Goal: Transaction & Acquisition: Purchase product/service

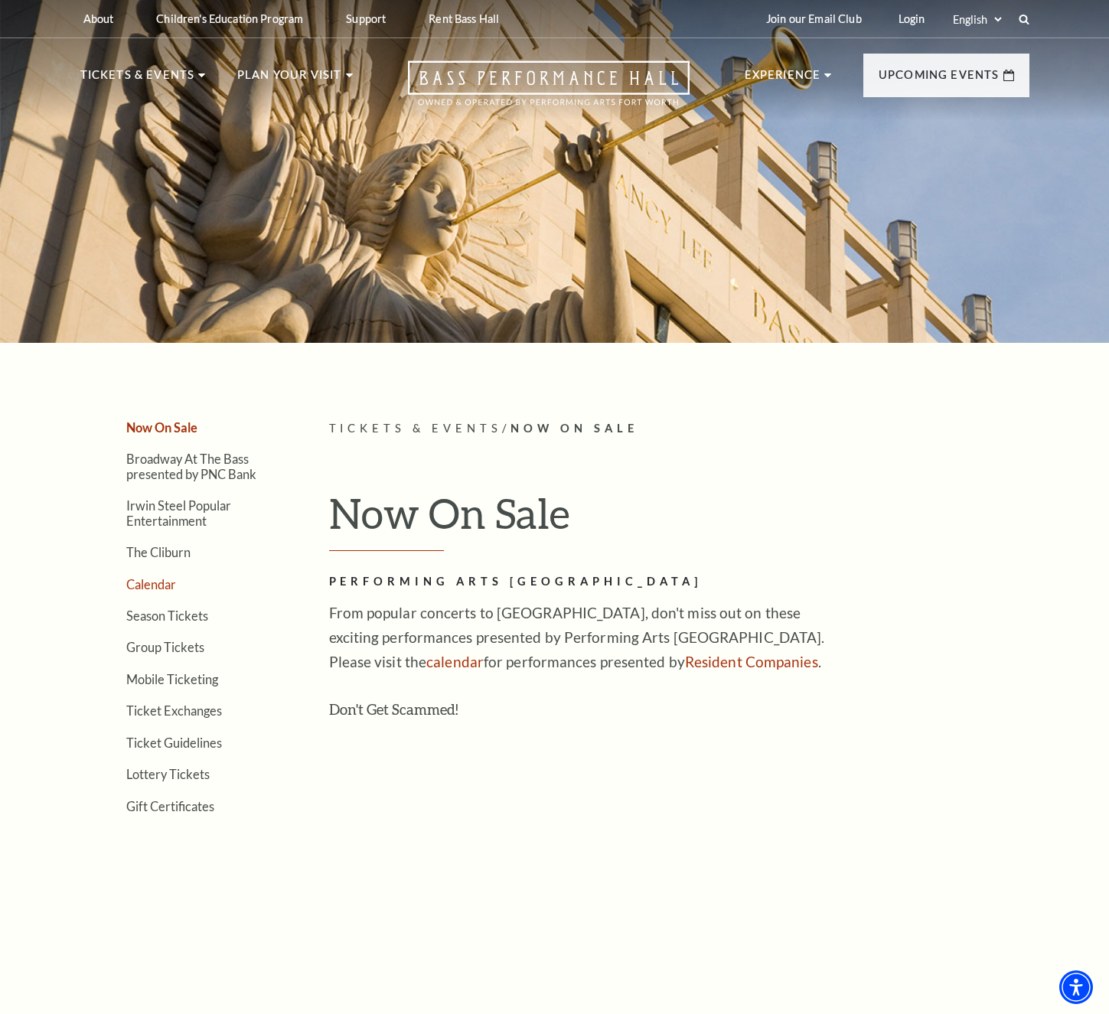
click at [163, 585] on link "Calendar" at bounding box center [151, 584] width 50 height 15
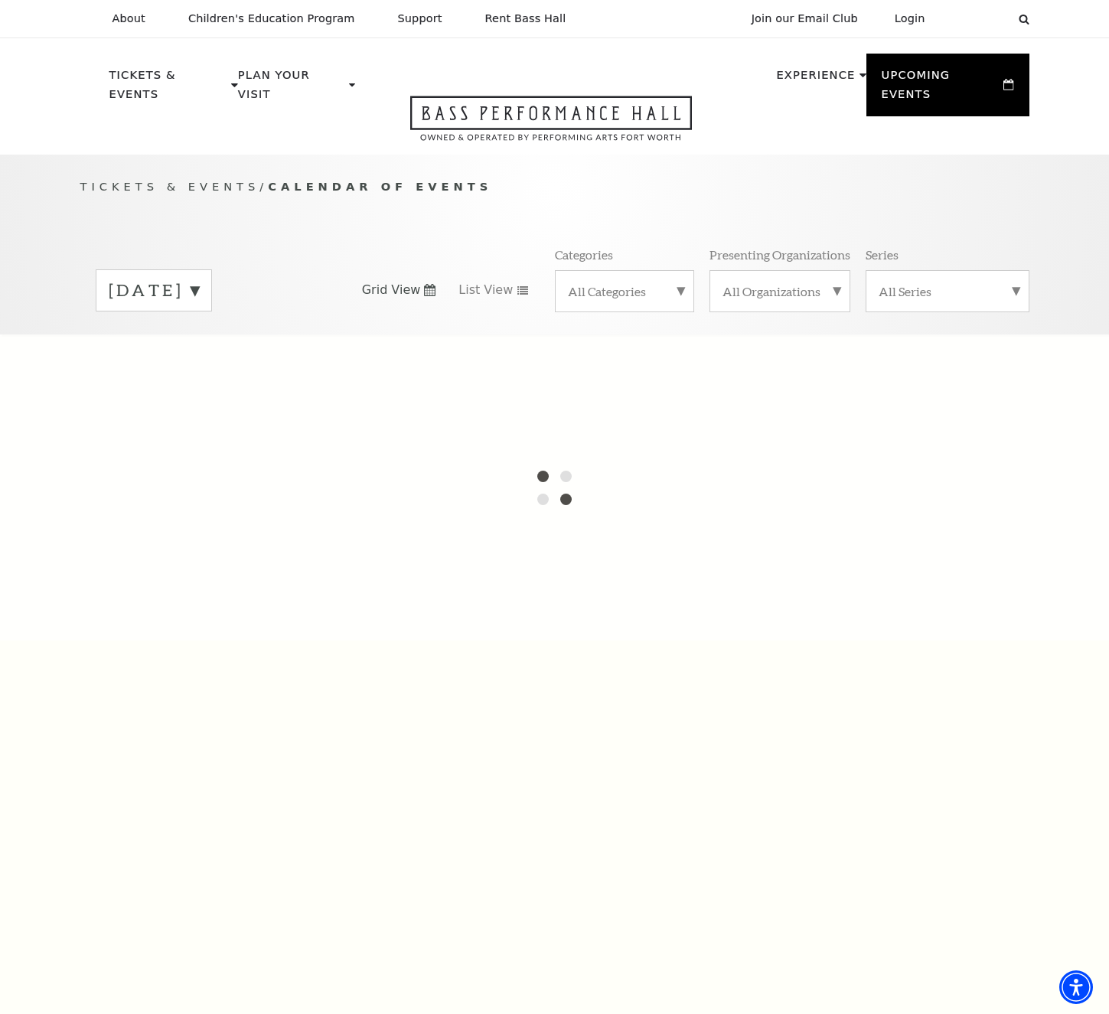
click at [171, 284] on label "September 2025" at bounding box center [154, 291] width 90 height 24
click at [185, 337] on div at bounding box center [554, 487] width 1109 height 306
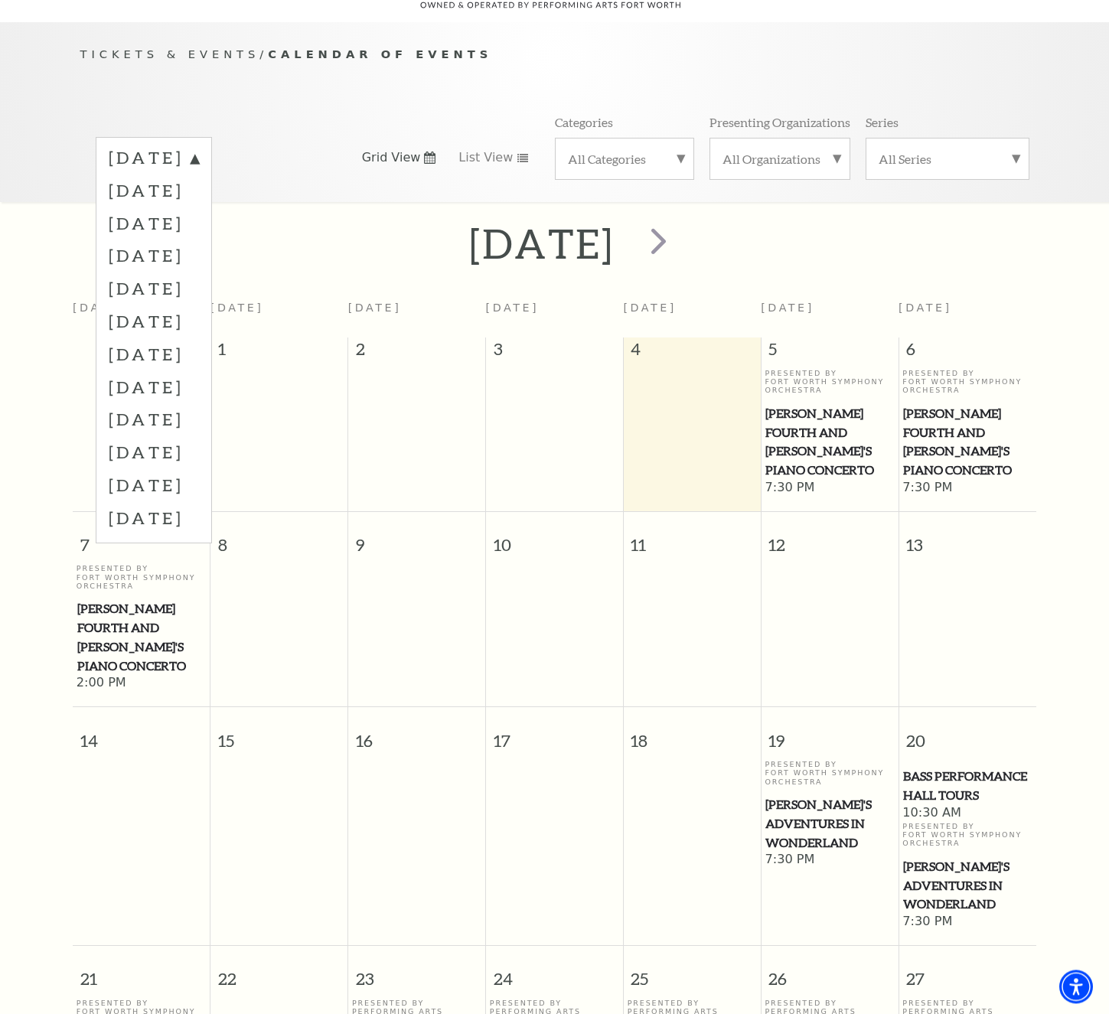
scroll to position [135, 0]
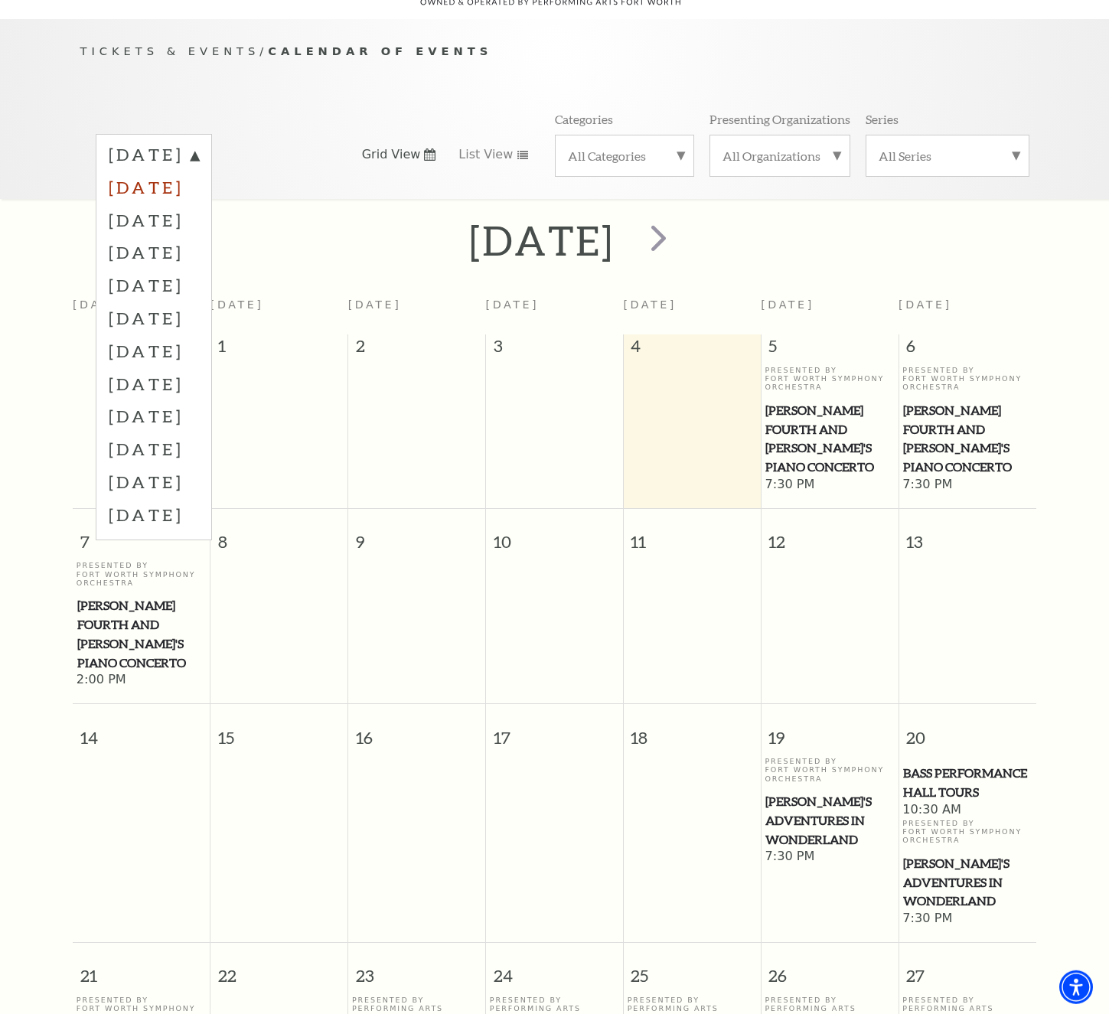
click at [151, 204] on label "October 2025" at bounding box center [154, 187] width 90 height 33
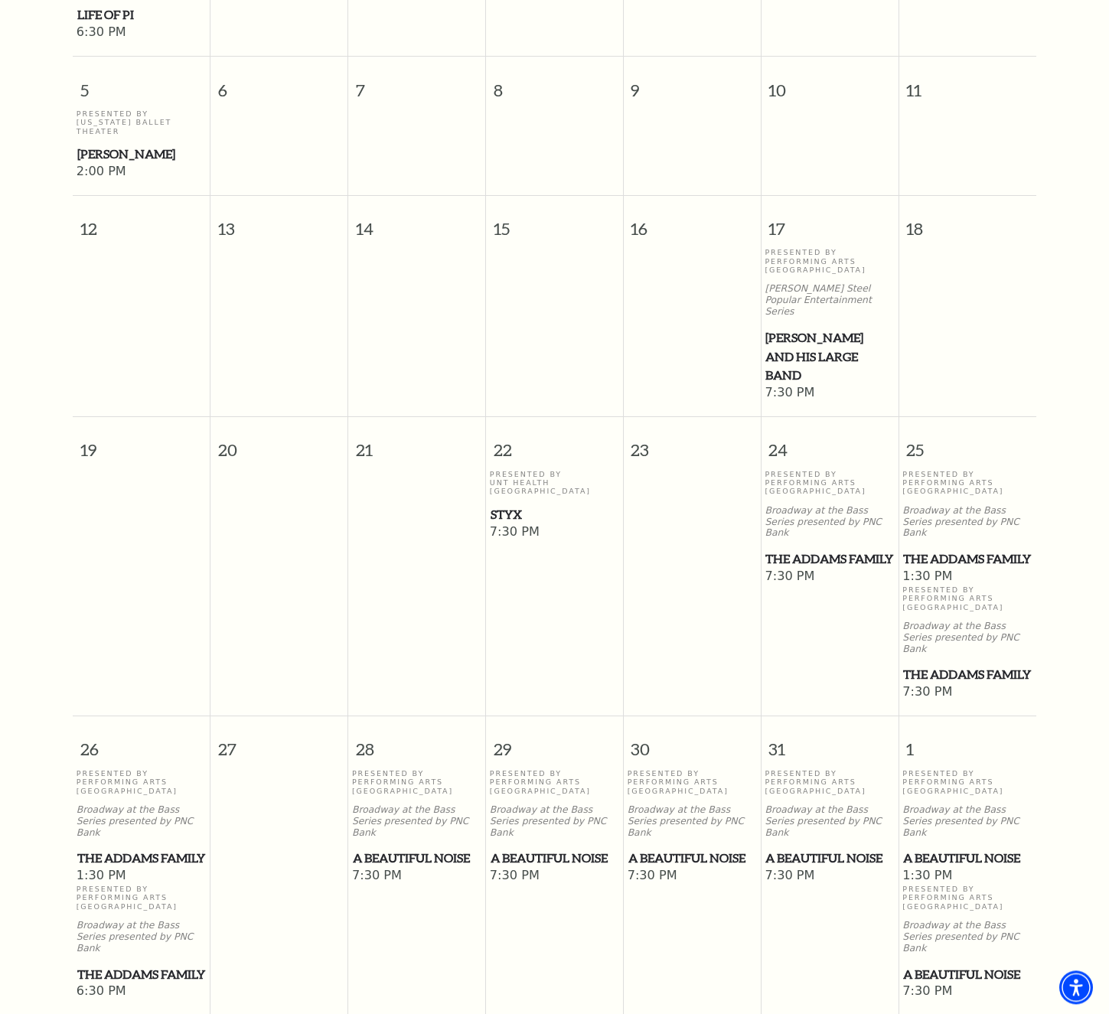
scroll to position [714, 0]
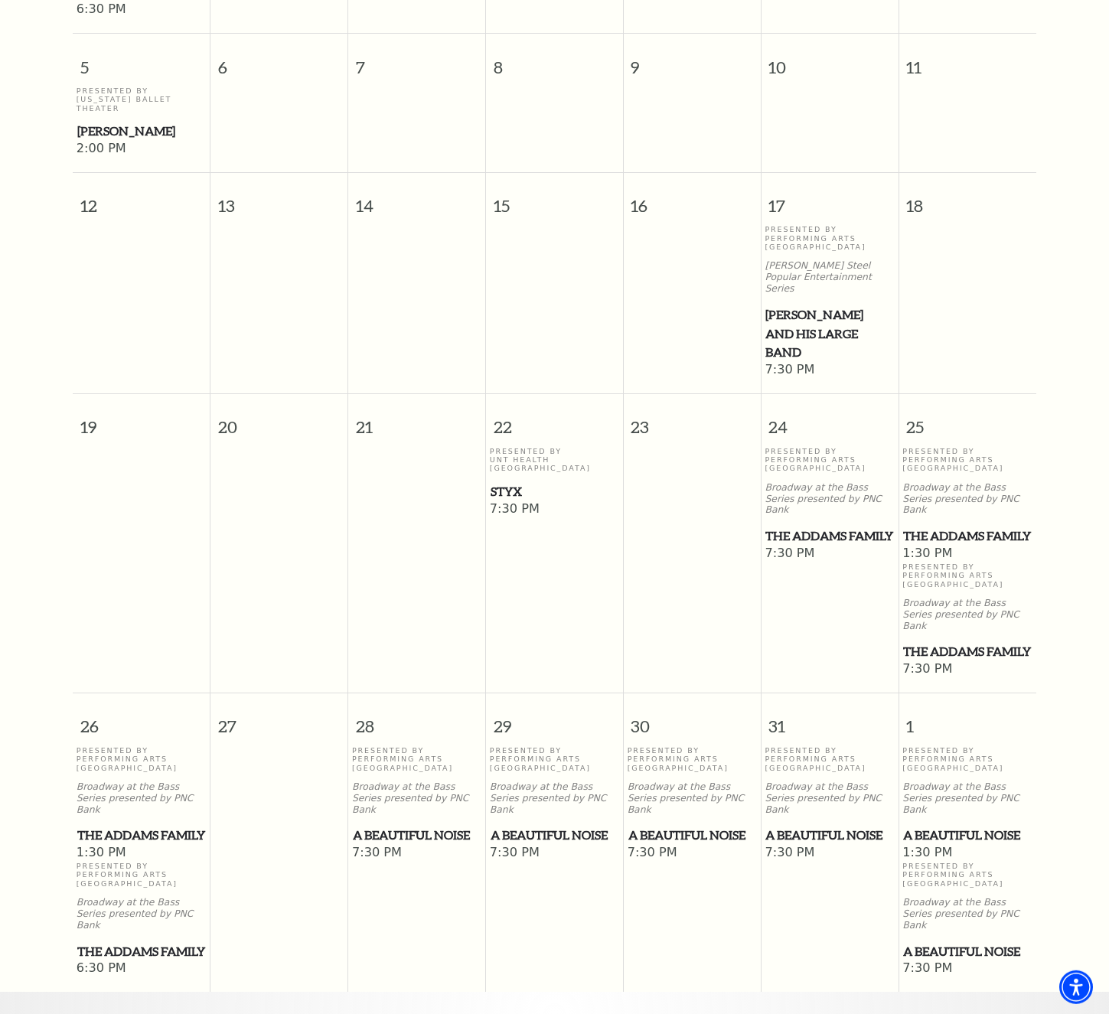
drag, startPoint x: 560, startPoint y: 852, endPoint x: 557, endPoint y: 840, distance: 11.9
click at [560, 853] on td "Presented By Performing Arts Fort Worth Broadway at the Bass Series presented b…" at bounding box center [555, 861] width 138 height 231
click at [541, 826] on span "A Beautiful Noise" at bounding box center [554, 835] width 128 height 19
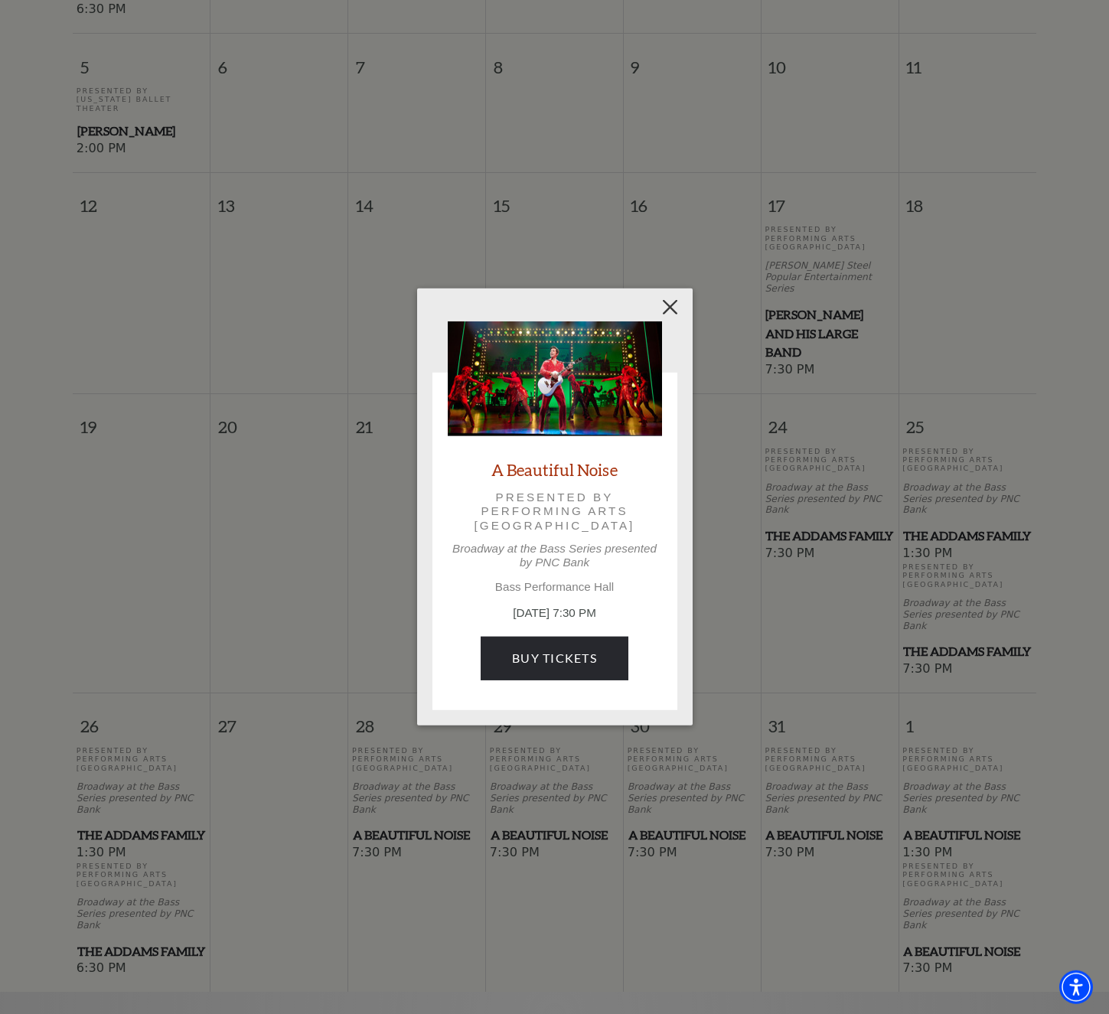
click at [663, 295] on div "Empty heading A Beautiful Noise Presented by Performing Arts Fort Worth Broadwa…" at bounding box center [554, 506] width 275 height 436
click at [676, 309] on button "Close" at bounding box center [669, 307] width 29 height 29
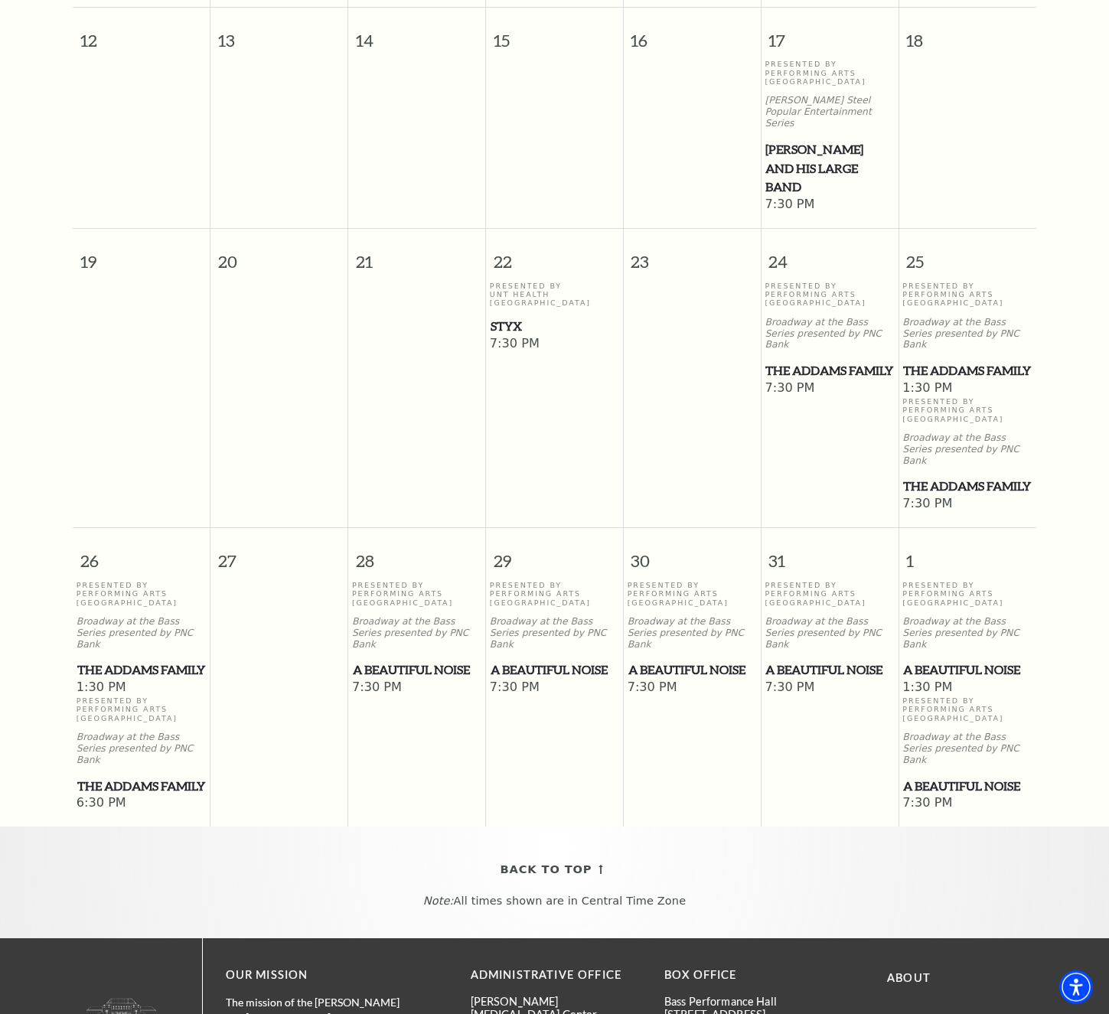
scroll to position [962, 0]
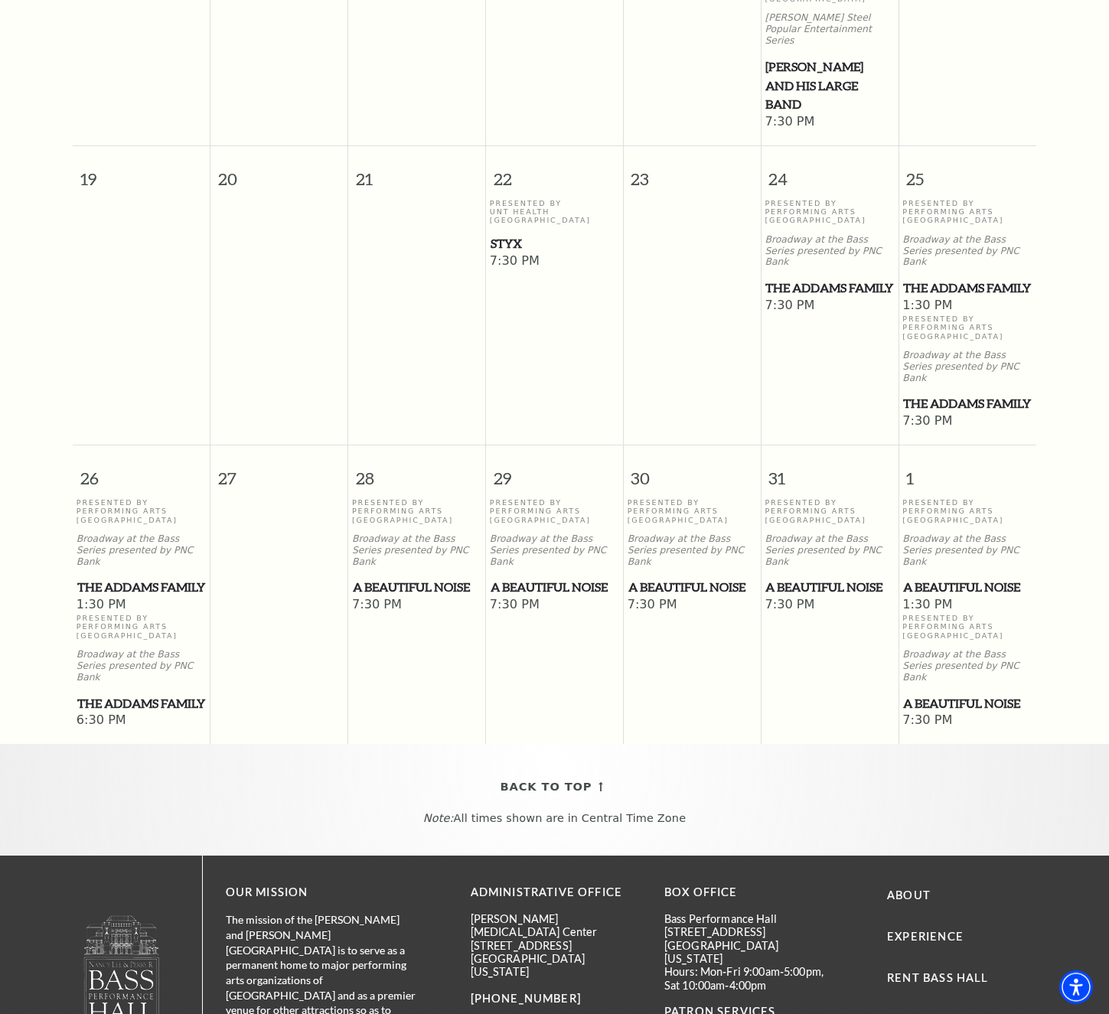
click at [653, 578] on span "A Beautiful Noise" at bounding box center [692, 587] width 128 height 19
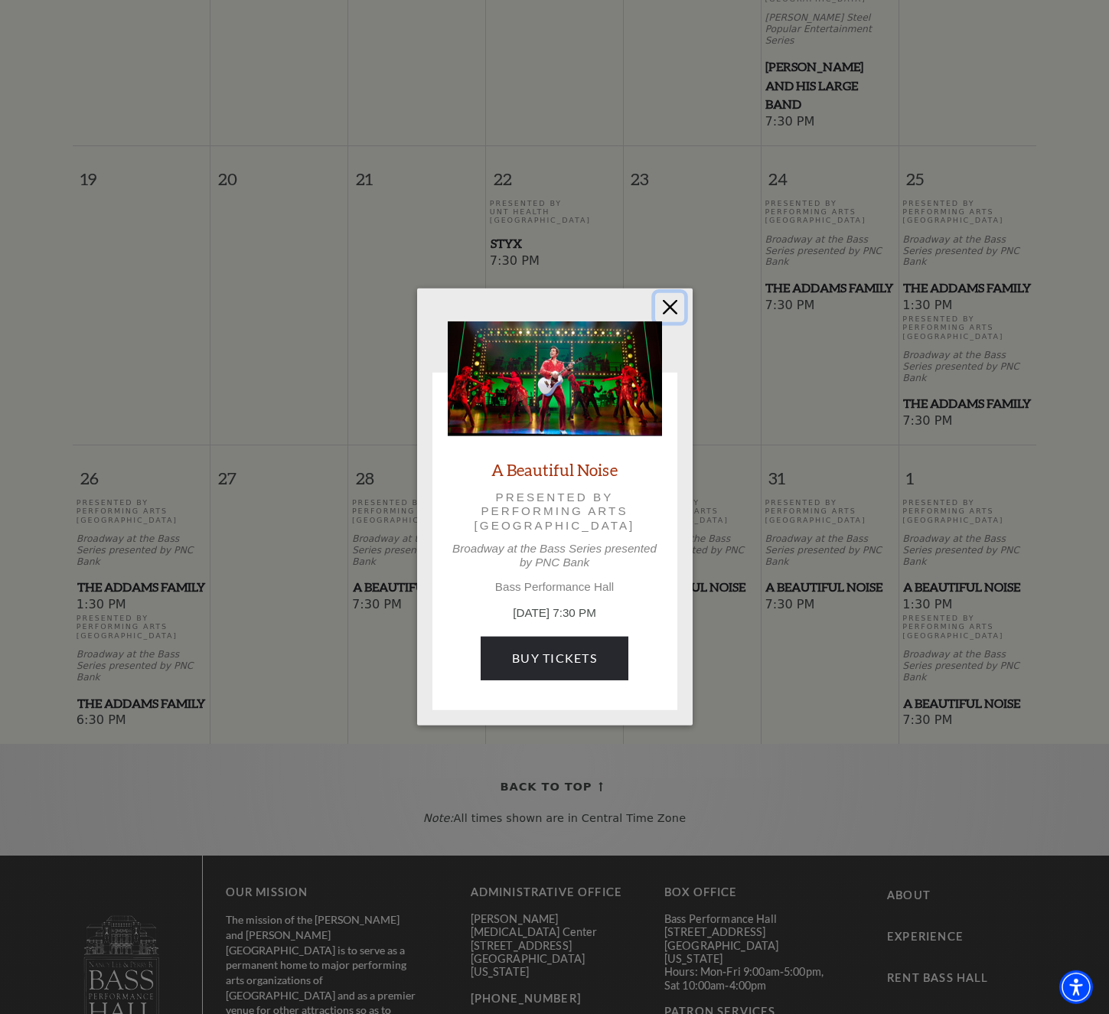
click at [667, 305] on button "Close" at bounding box center [669, 307] width 29 height 29
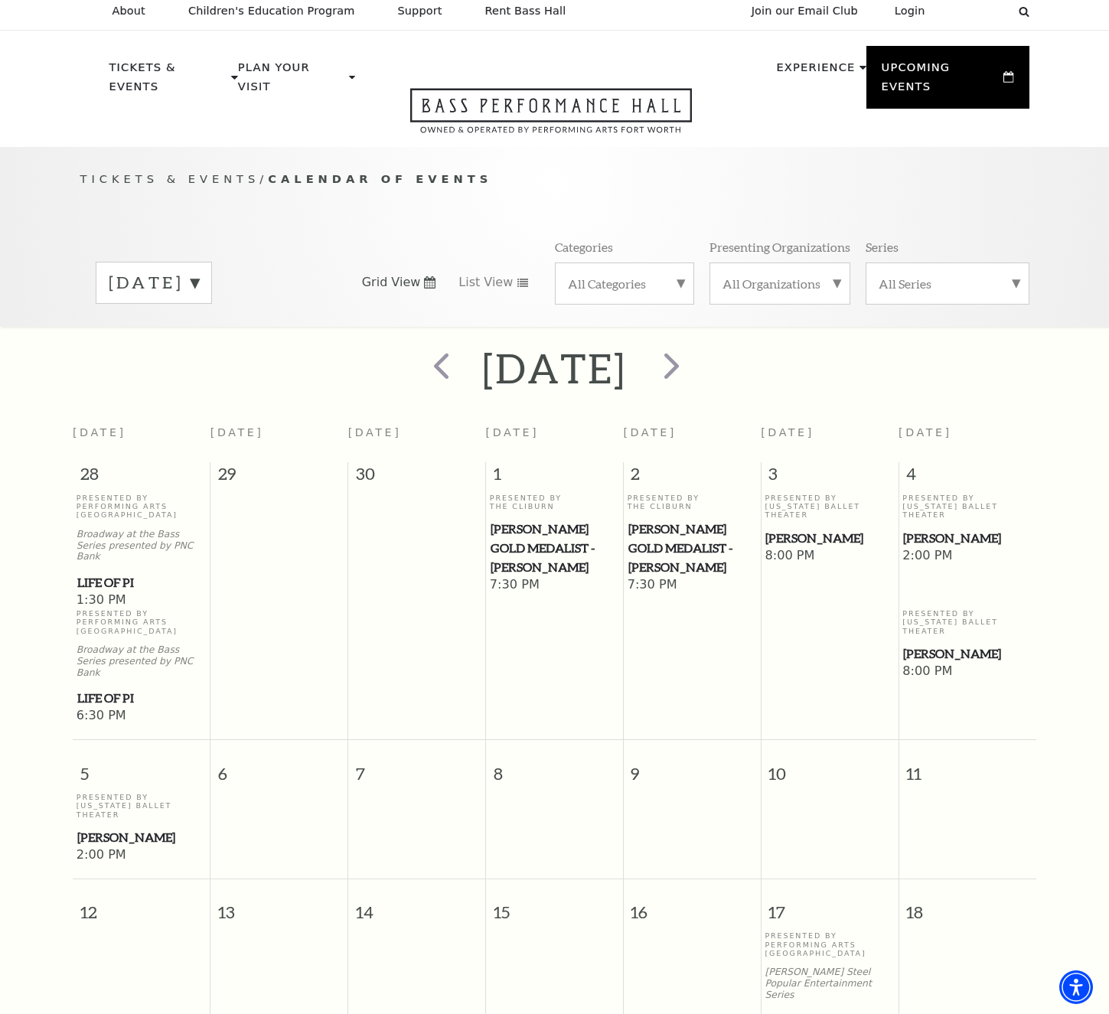
scroll to position [0, 0]
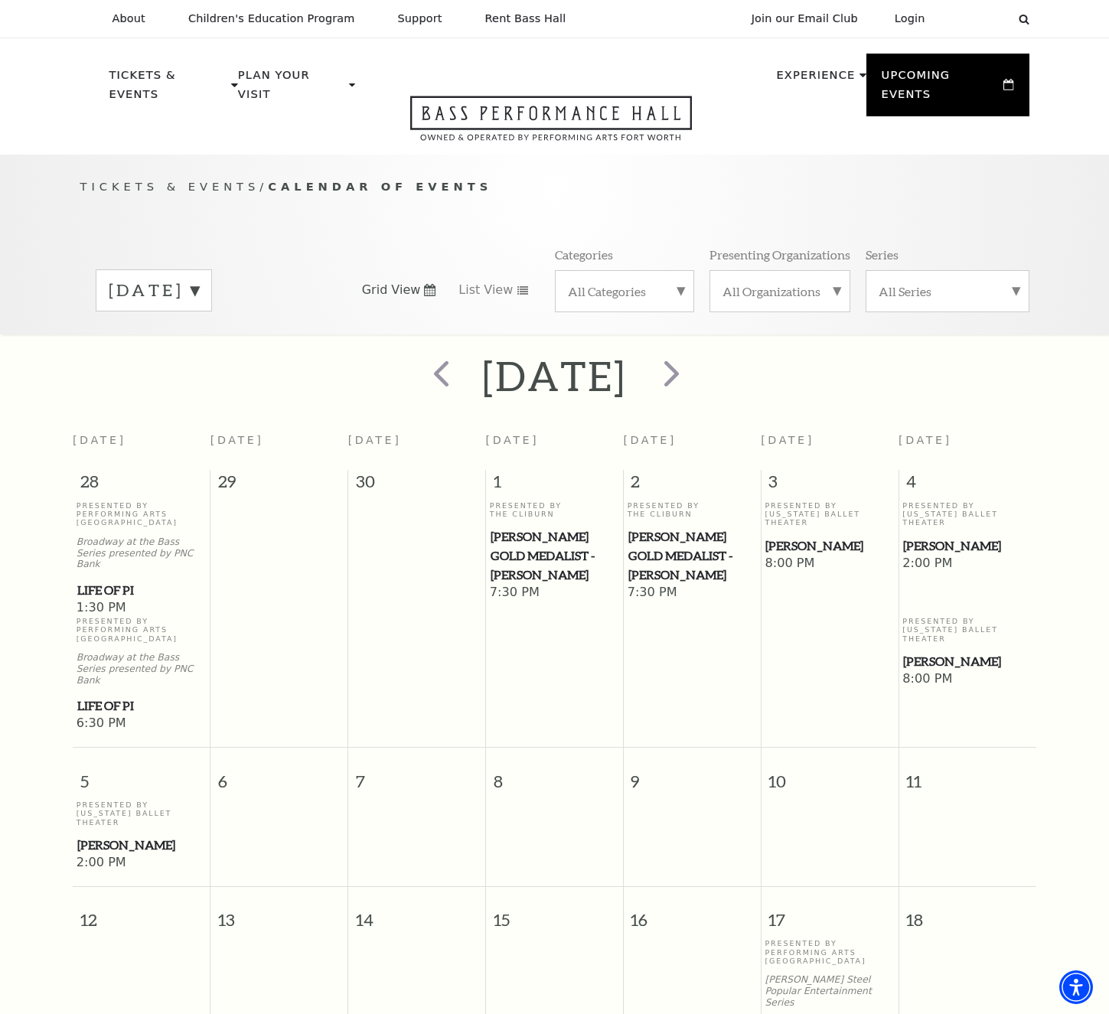
click at [185, 282] on label "October 2025" at bounding box center [154, 291] width 90 height 24
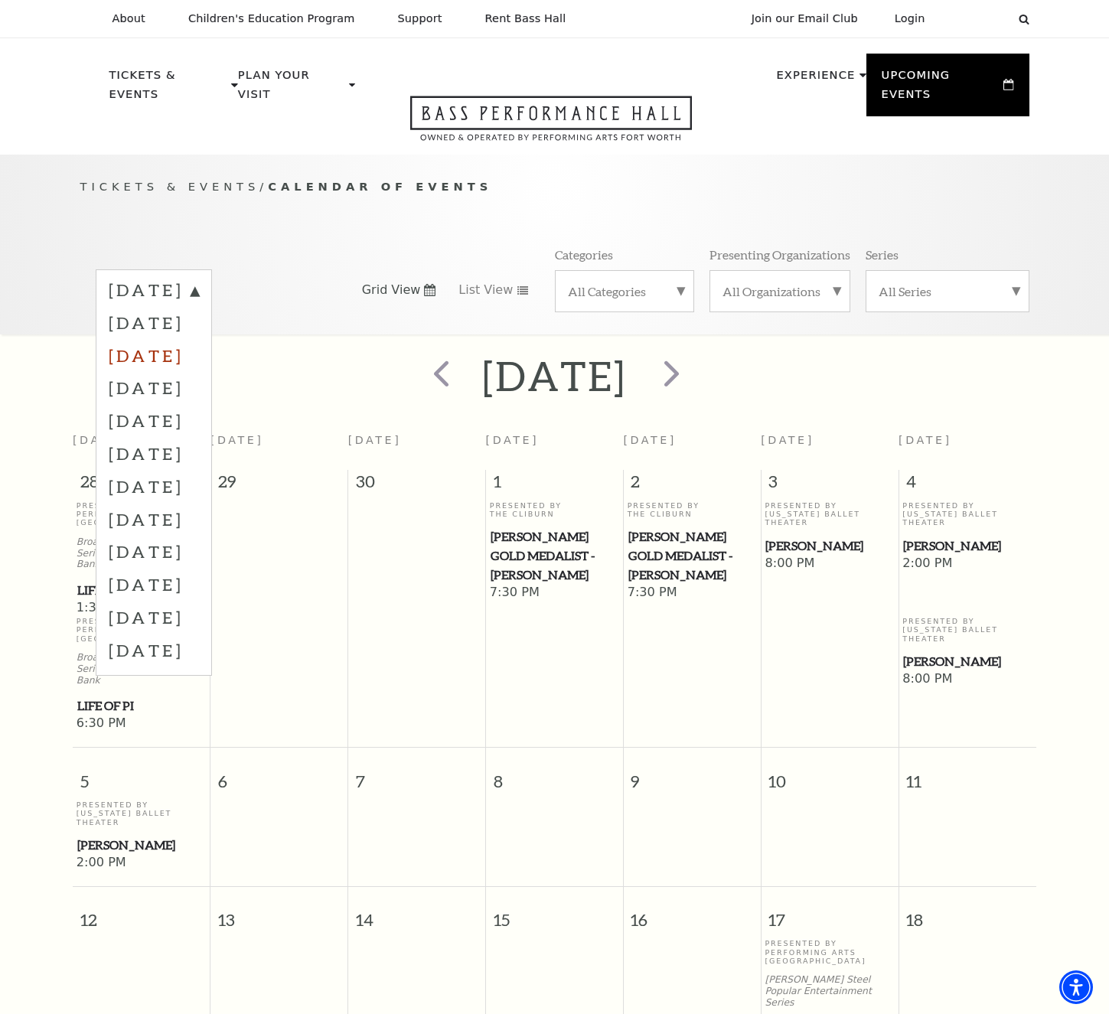
drag, startPoint x: 191, startPoint y: 367, endPoint x: 185, endPoint y: 360, distance: 8.7
click at [192, 367] on label "November 2025" at bounding box center [154, 355] width 90 height 33
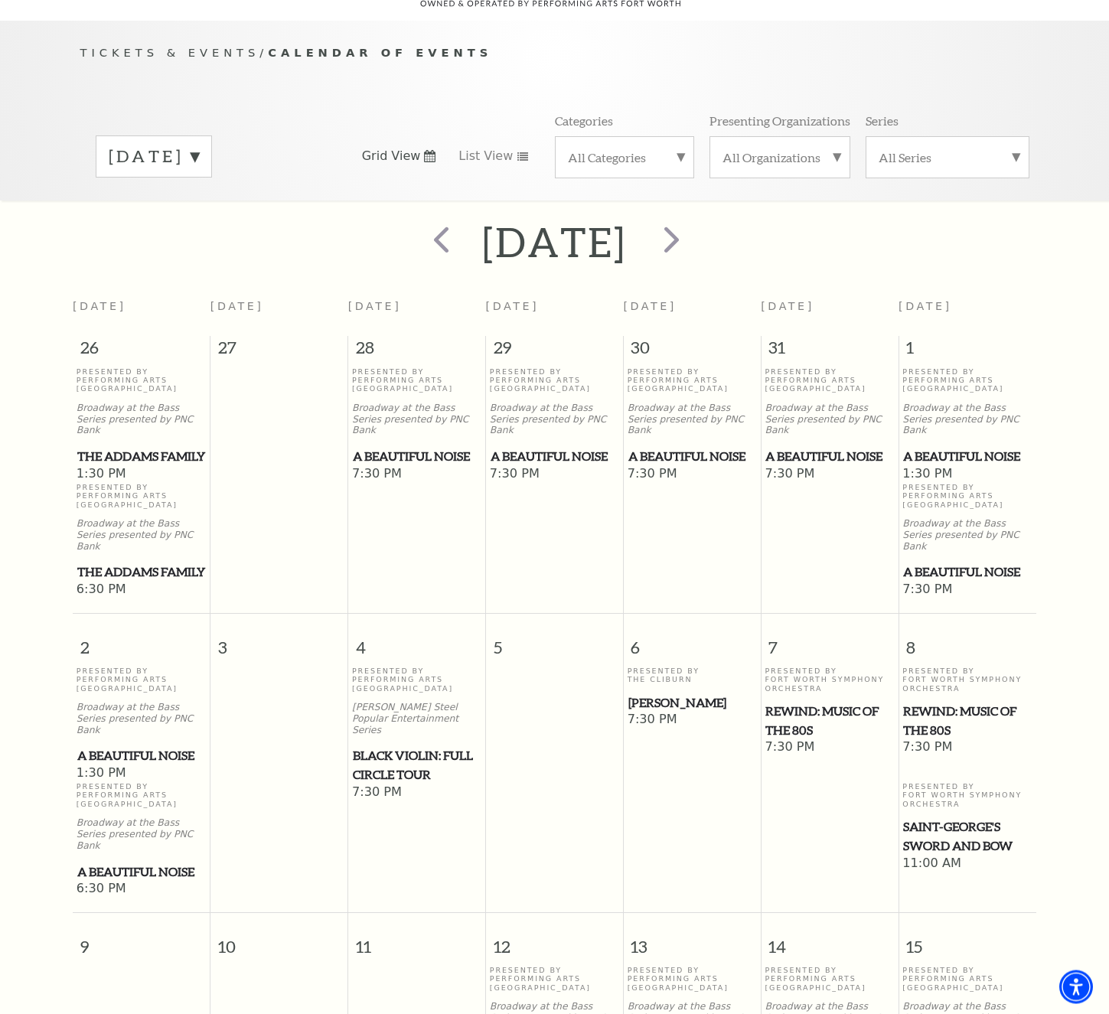
scroll to position [135, 0]
drag, startPoint x: 410, startPoint y: 812, endPoint x: 422, endPoint y: 776, distance: 37.8
click at [411, 800] on span "7:30 PM" at bounding box center [416, 791] width 129 height 17
click at [422, 775] on span "Black Violin: Full Circle Tour" at bounding box center [417, 763] width 128 height 37
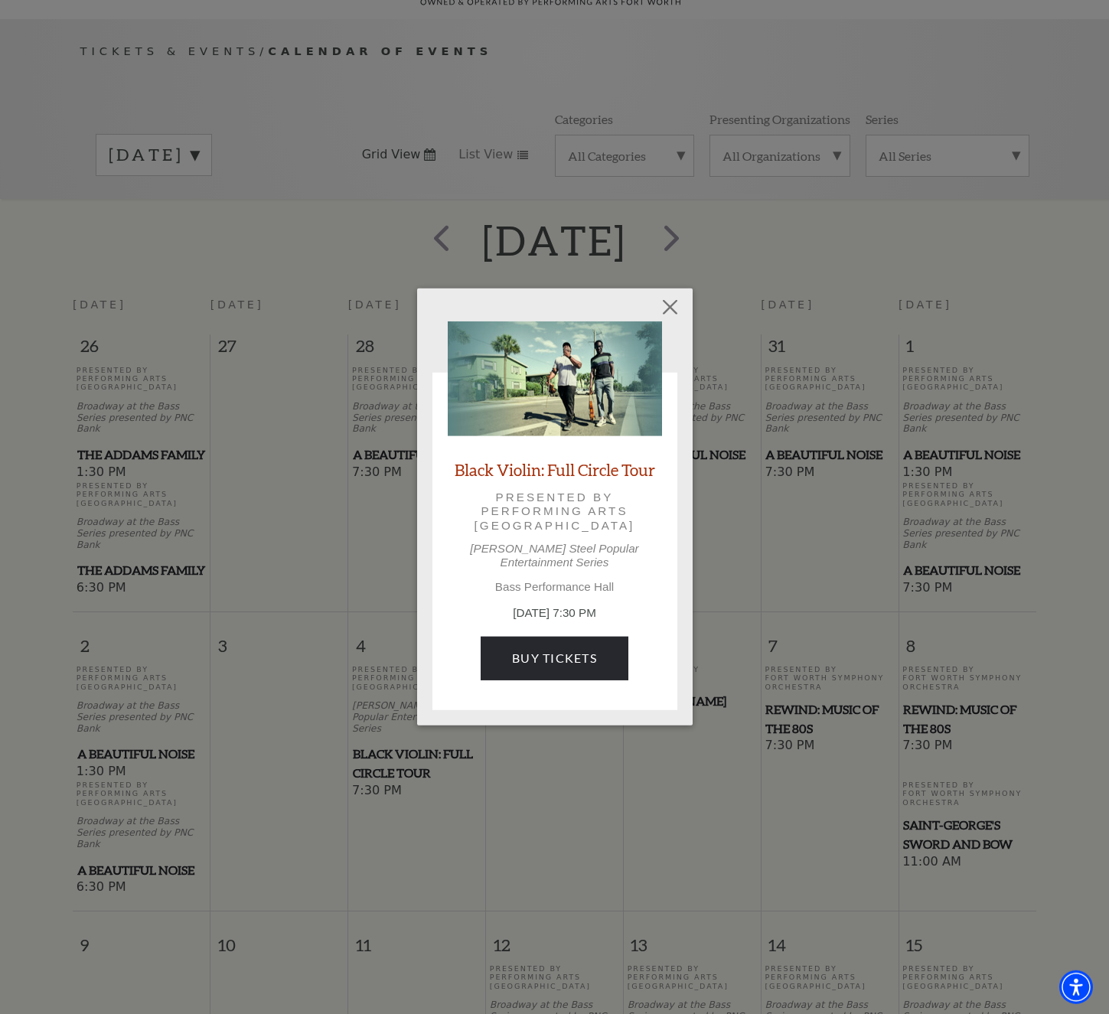
click at [714, 722] on div "Empty heading Black Violin: Full Circle Tour Presented by Performing Arts Fort …" at bounding box center [554, 507] width 1109 height 1014
click at [675, 303] on button "Close" at bounding box center [669, 307] width 29 height 29
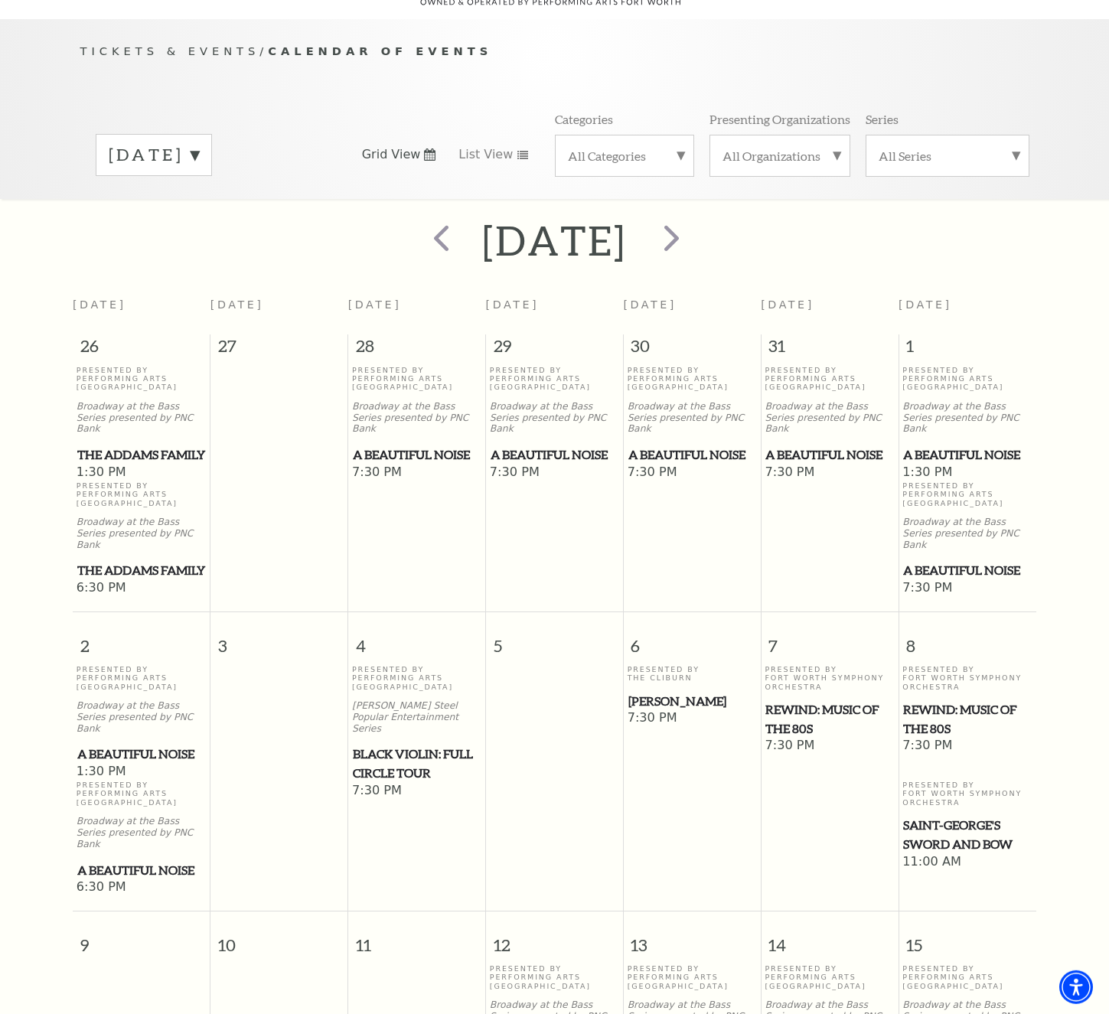
click at [679, 711] on span "[PERSON_NAME]" at bounding box center [692, 701] width 128 height 19
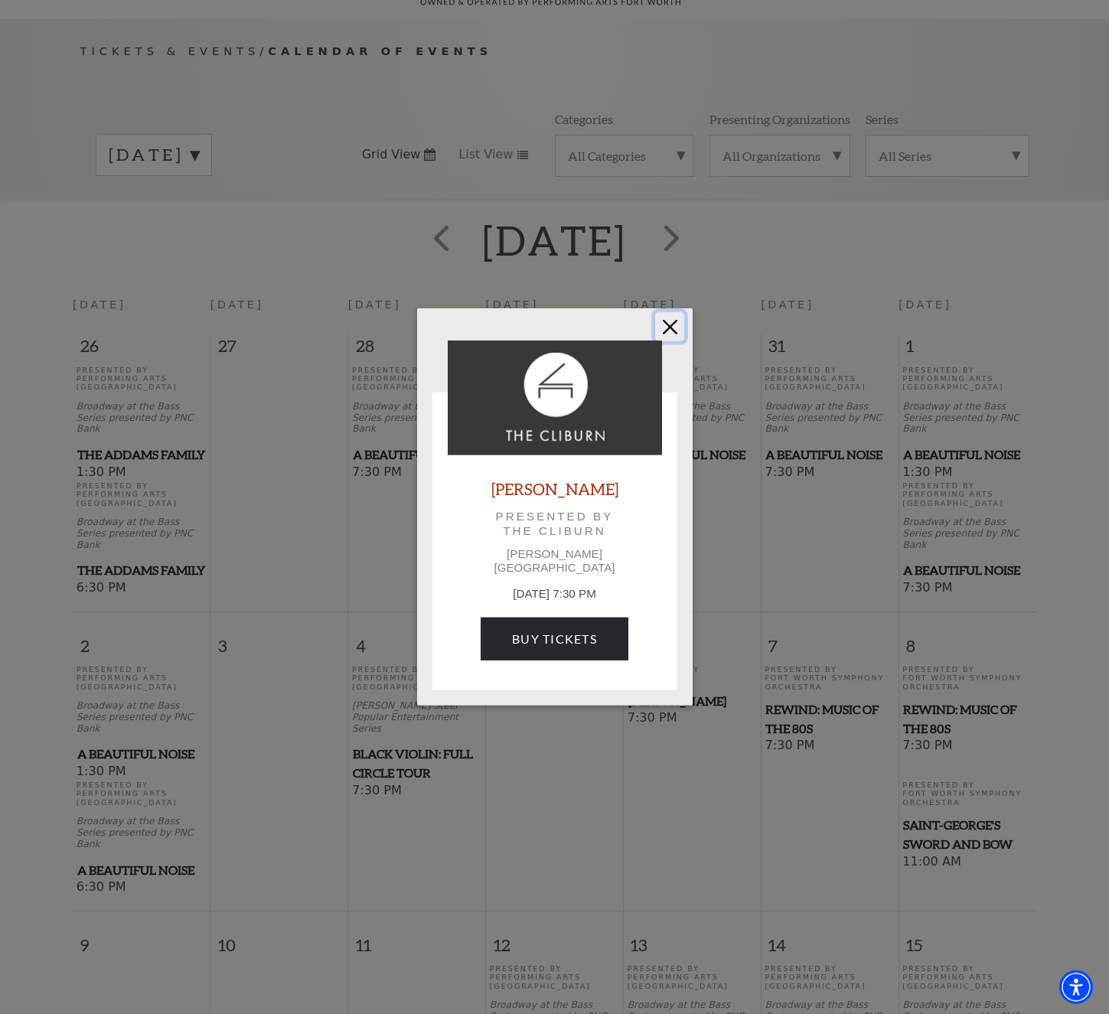
drag, startPoint x: 679, startPoint y: 341, endPoint x: 803, endPoint y: 474, distance: 181.9
click at [677, 340] on button "Close" at bounding box center [669, 326] width 29 height 29
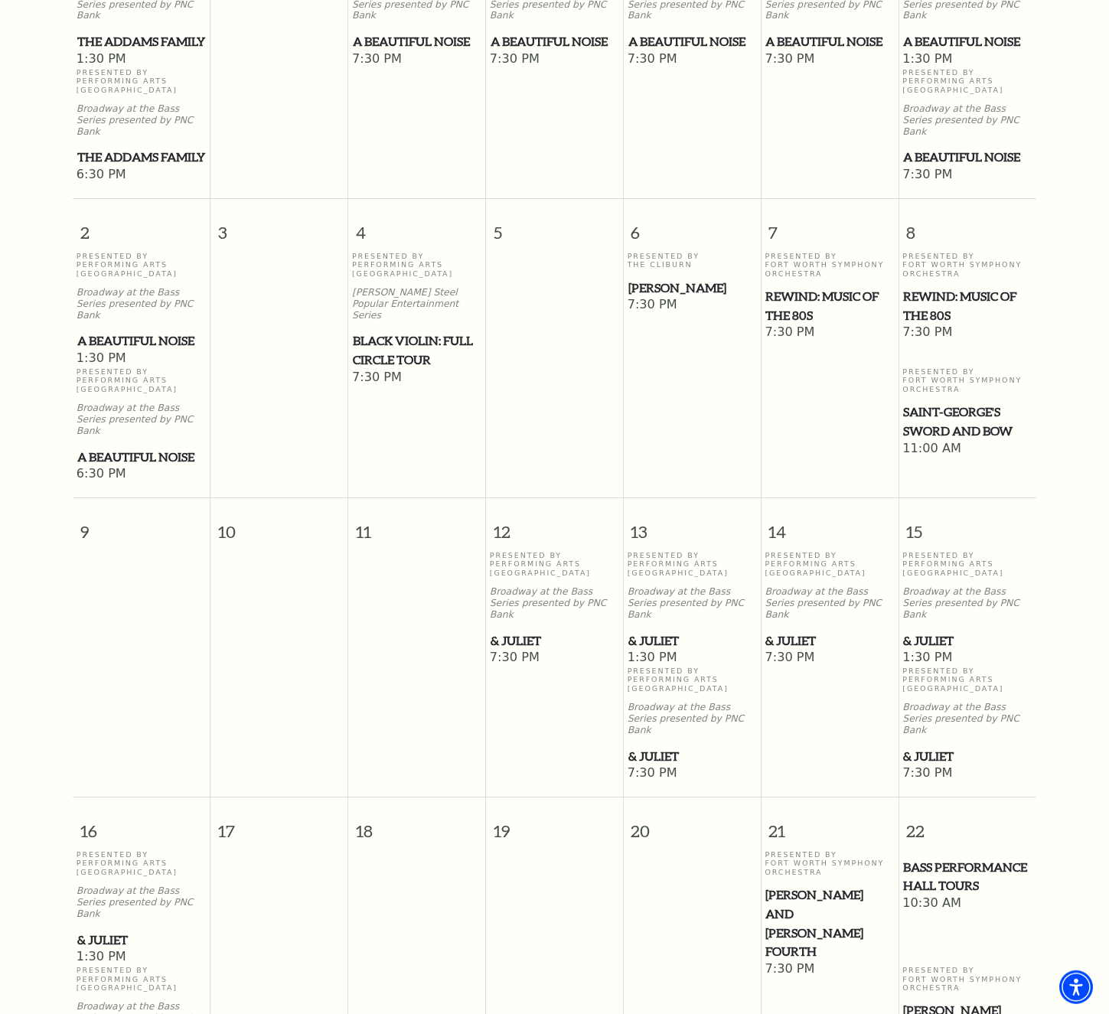
scroll to position [879, 0]
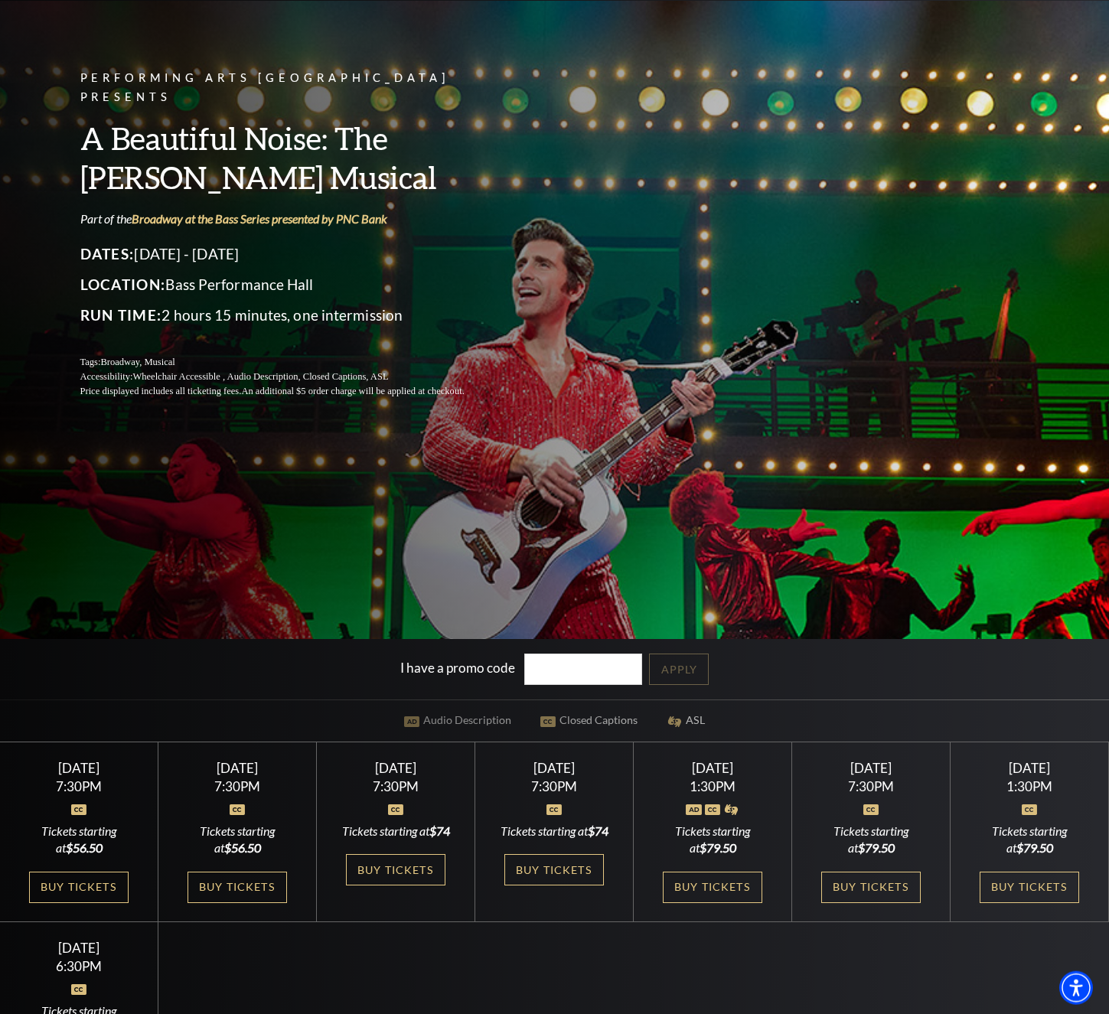
scroll to position [248, 0]
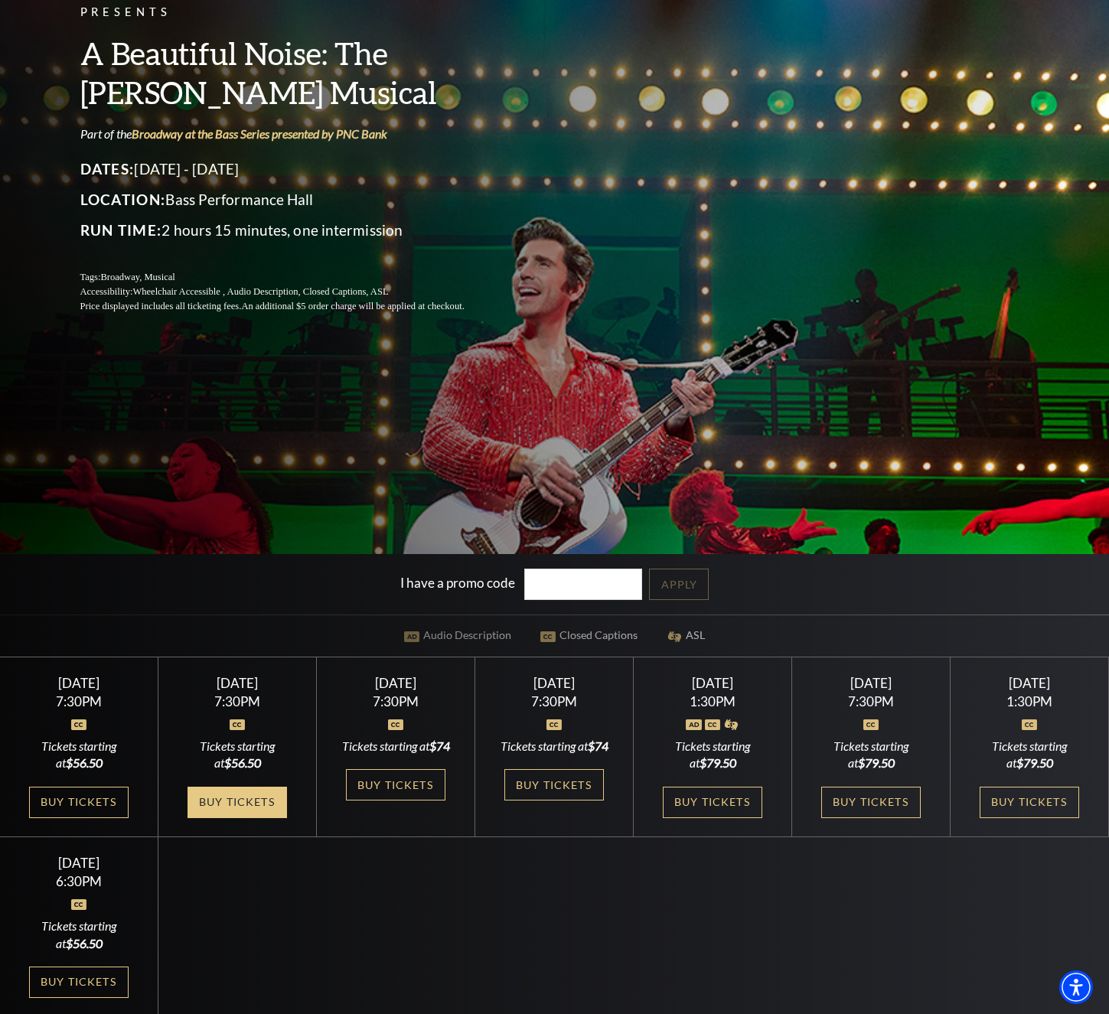
click at [246, 816] on link "Buy Tickets" at bounding box center [236, 802] width 99 height 31
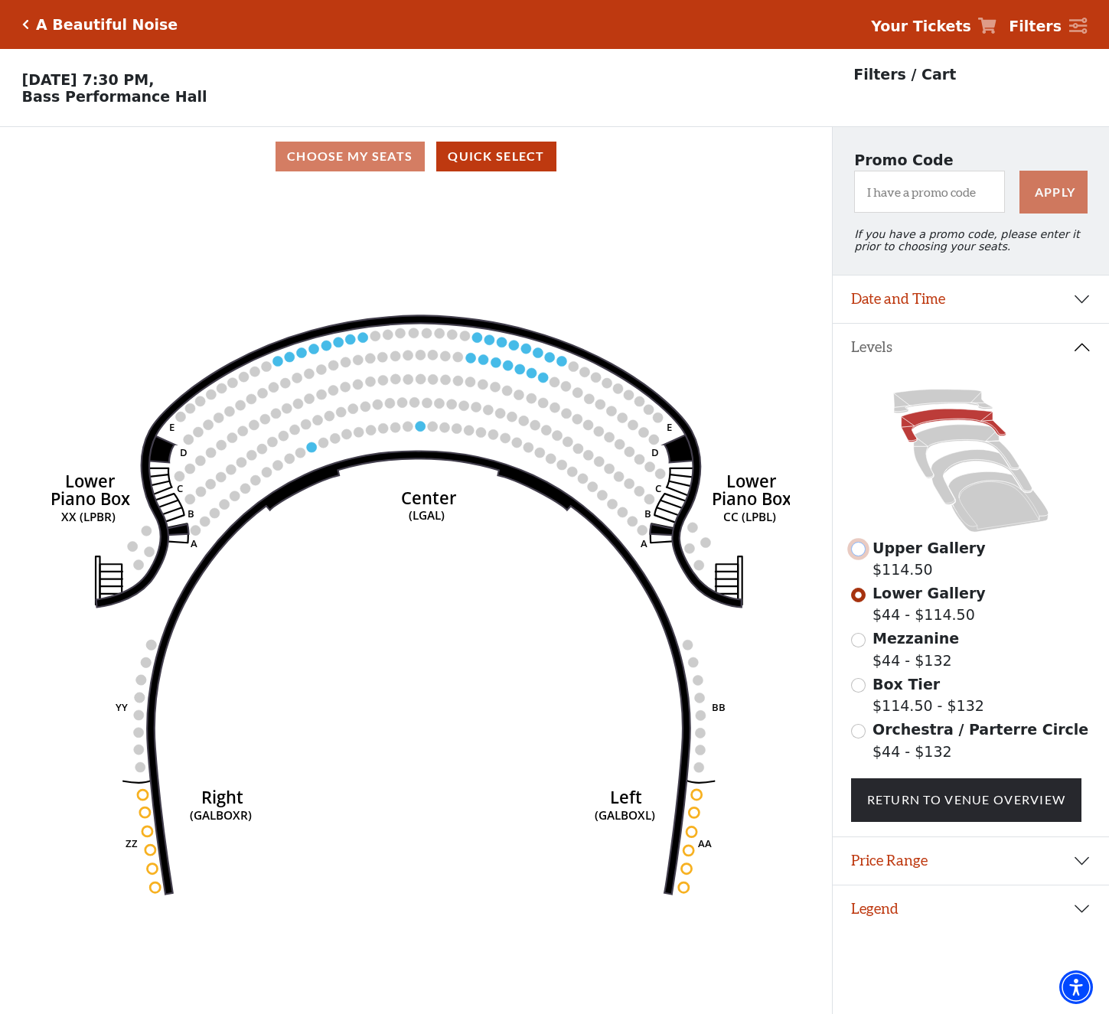
click at [854, 556] on input "Upper Gallery$114.50\a" at bounding box center [858, 549] width 15 height 15
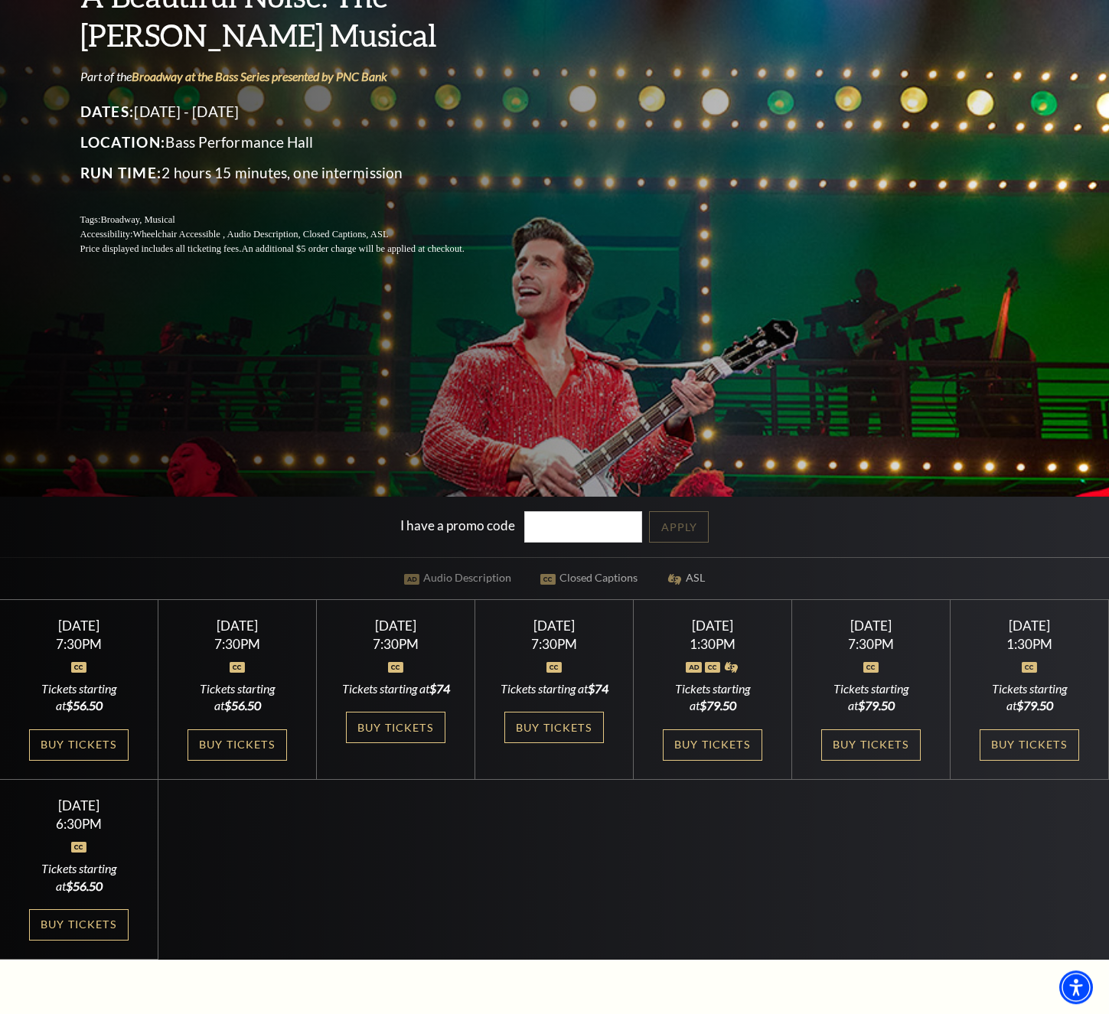
scroll to position [331, 0]
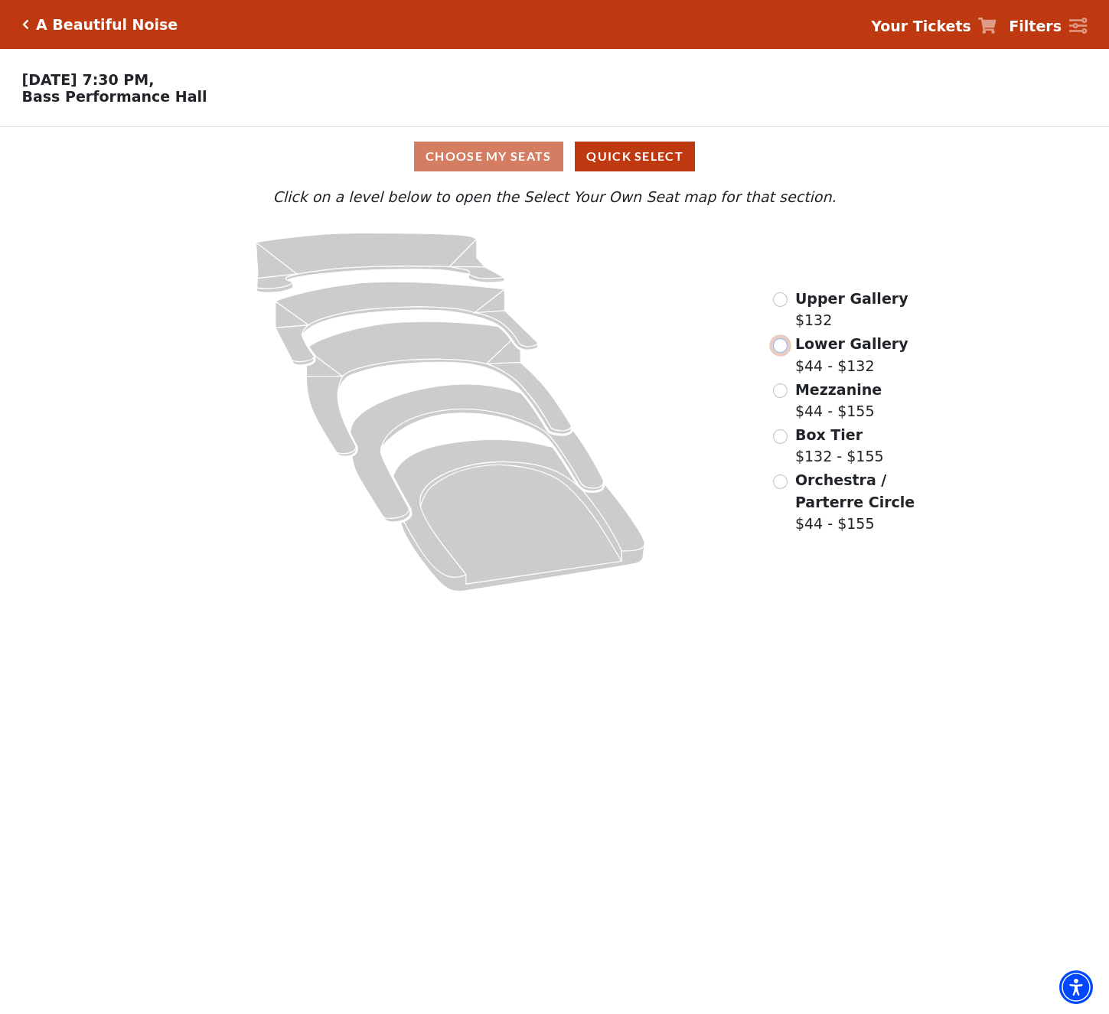
click at [775, 351] on input "Lower Gallery$44 - $132\a" at bounding box center [780, 345] width 15 height 15
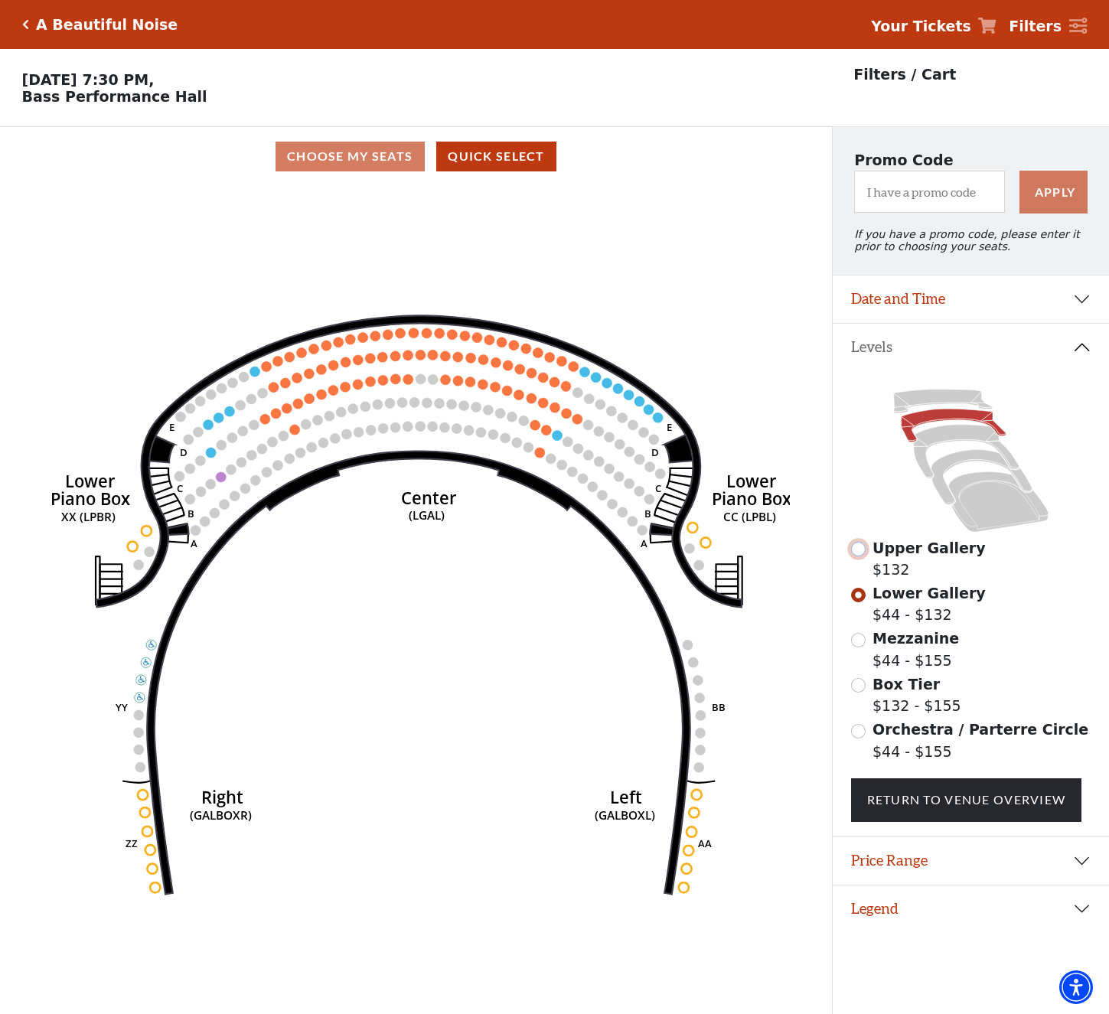
click at [856, 556] on input "Upper Gallery$132\a" at bounding box center [858, 549] width 15 height 15
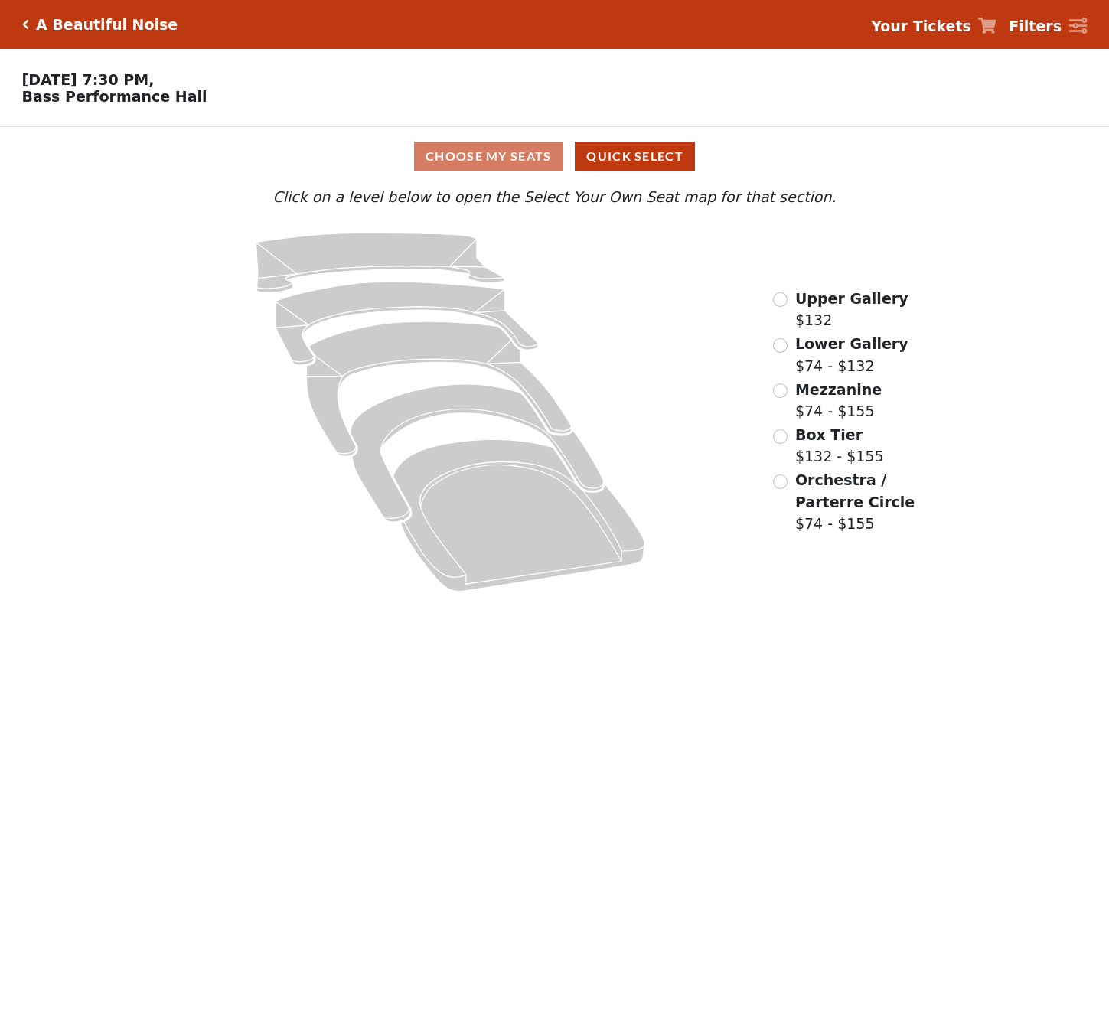
click at [780, 349] on input "radio" at bounding box center [780, 345] width 15 height 15
click at [789, 298] on div "Upper Gallery $138.50" at bounding box center [840, 310] width 135 height 44
click at [780, 353] on input "Lower Gallery$56.50 - $114.50\a" at bounding box center [780, 345] width 15 height 15
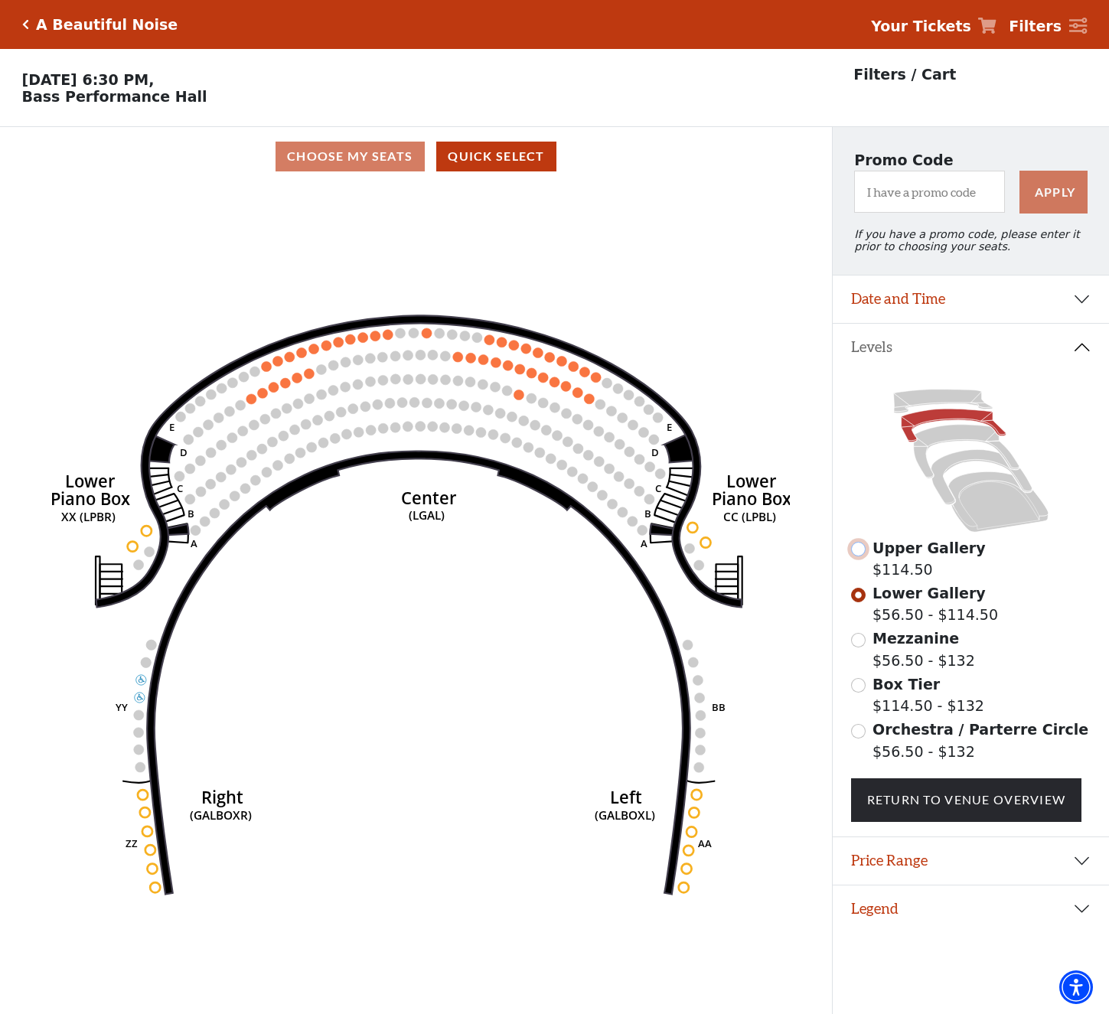
click at [854, 556] on input "Upper Gallery$114.50\a" at bounding box center [858, 549] width 15 height 15
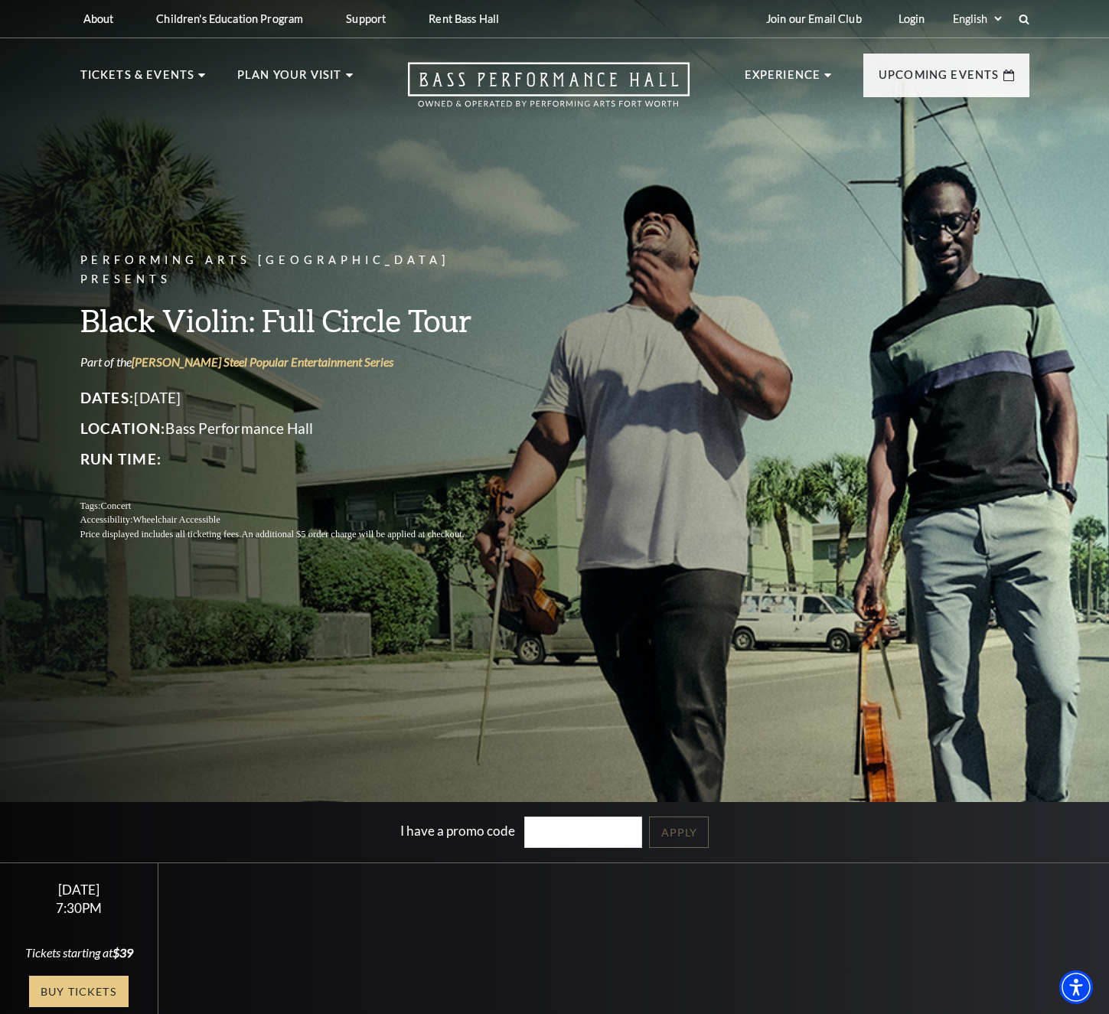
click at [78, 1001] on link "Buy Tickets" at bounding box center [78, 991] width 99 height 31
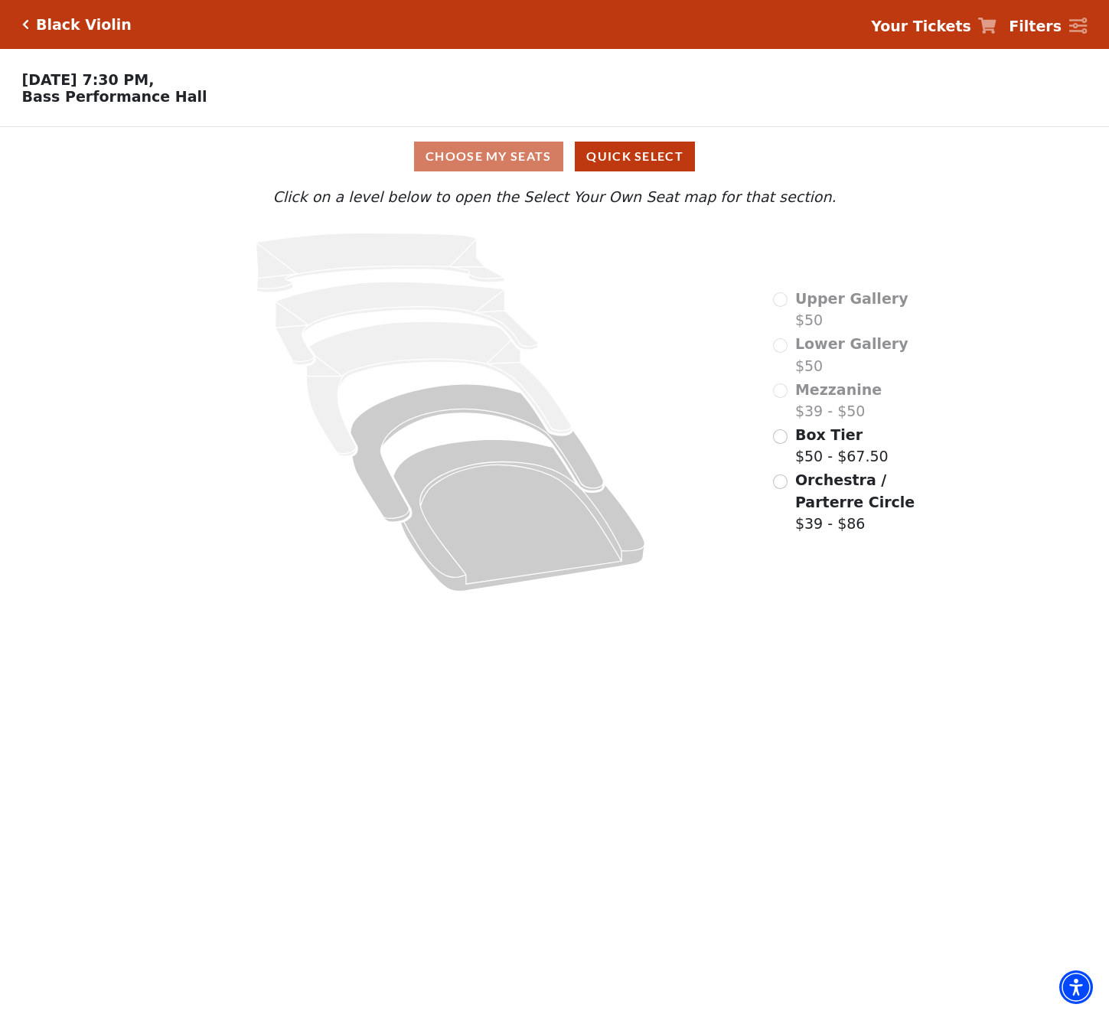
click at [791, 494] on div "Orchestra / Parterre Circle $39 - $86" at bounding box center [866, 502] width 186 height 66
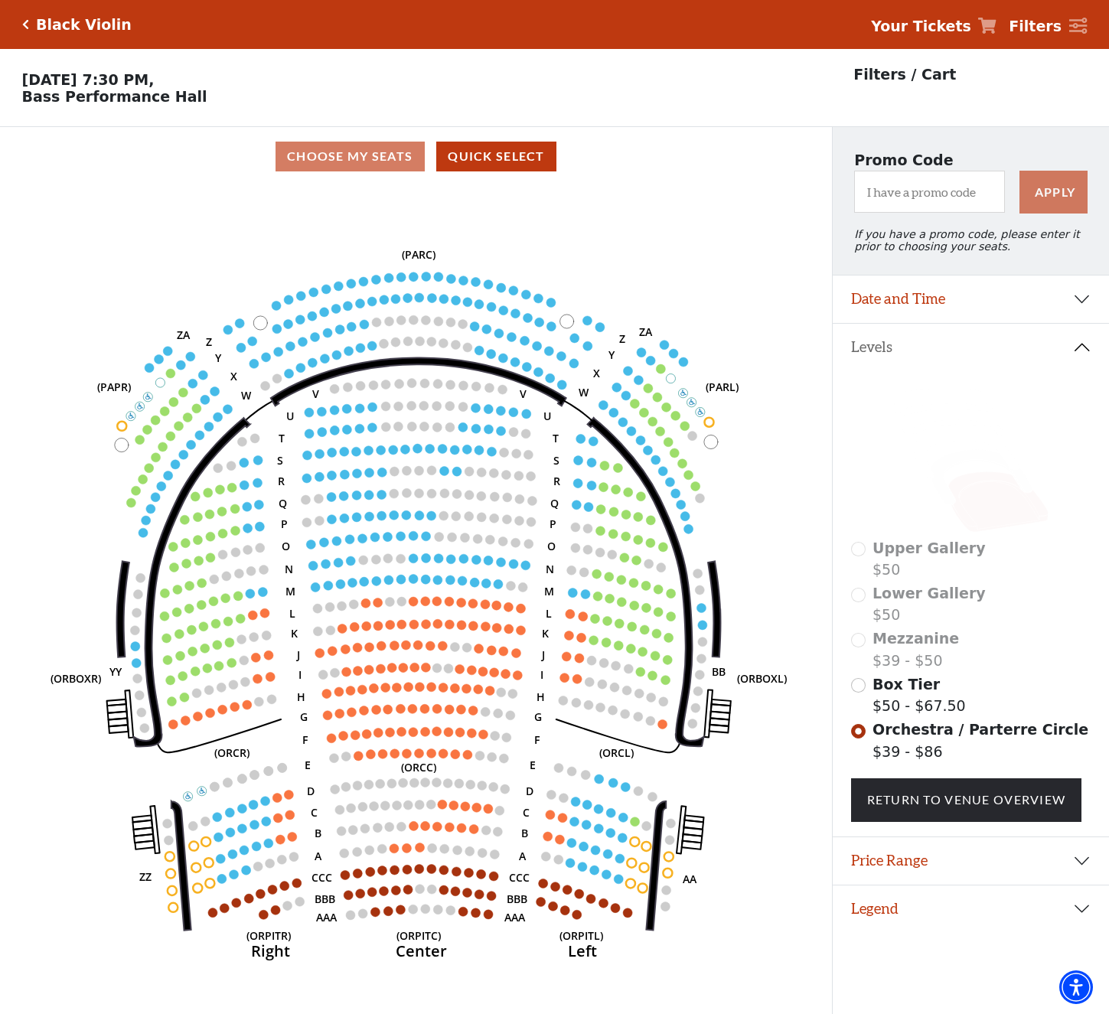
scroll to position [37, 0]
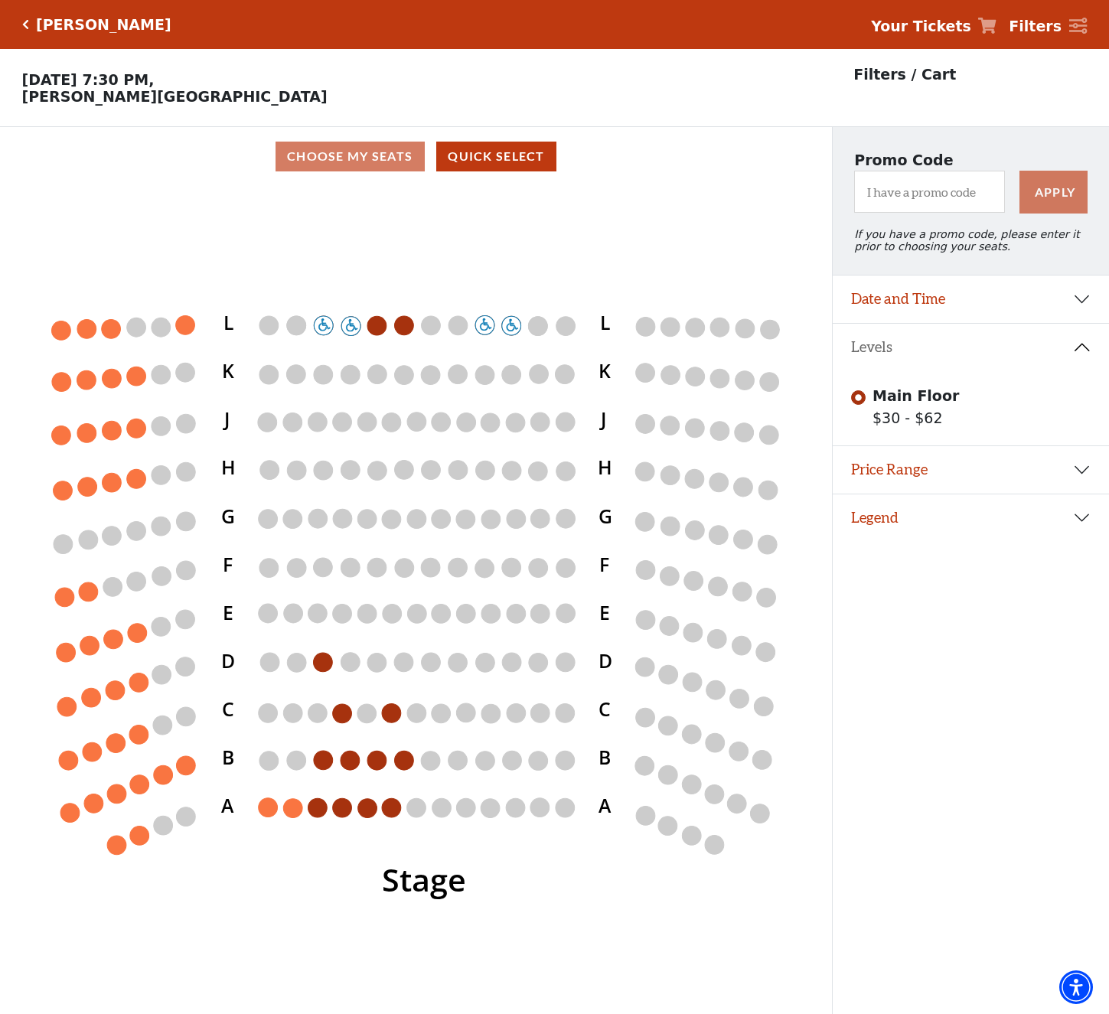
scroll to position [37, 0]
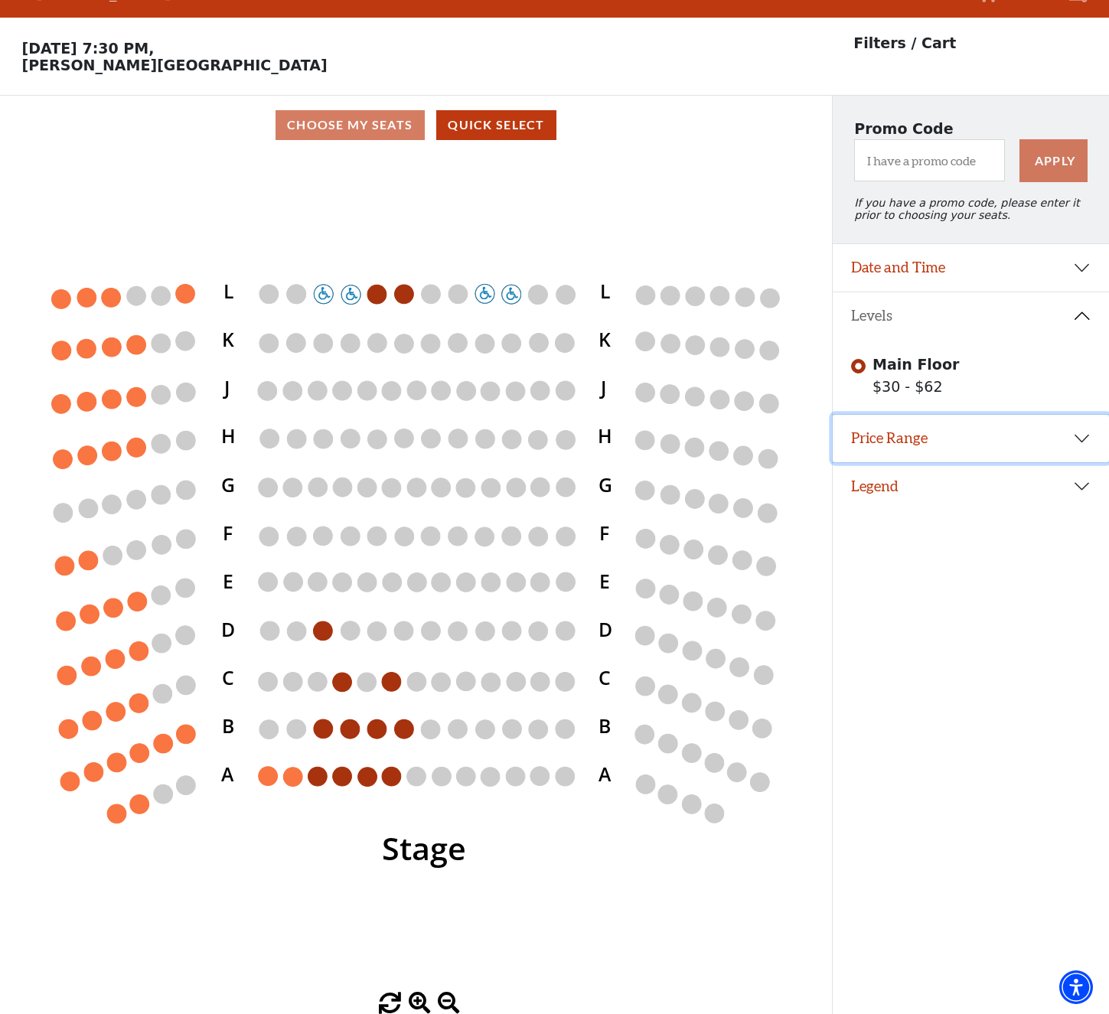
click at [884, 443] on button "Price Range" at bounding box center [971, 438] width 276 height 47
